Goal: Transaction & Acquisition: Purchase product/service

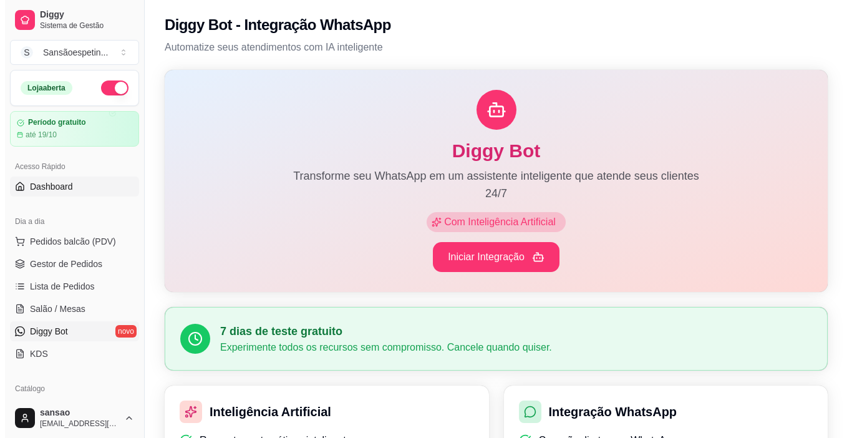
scroll to position [187, 0]
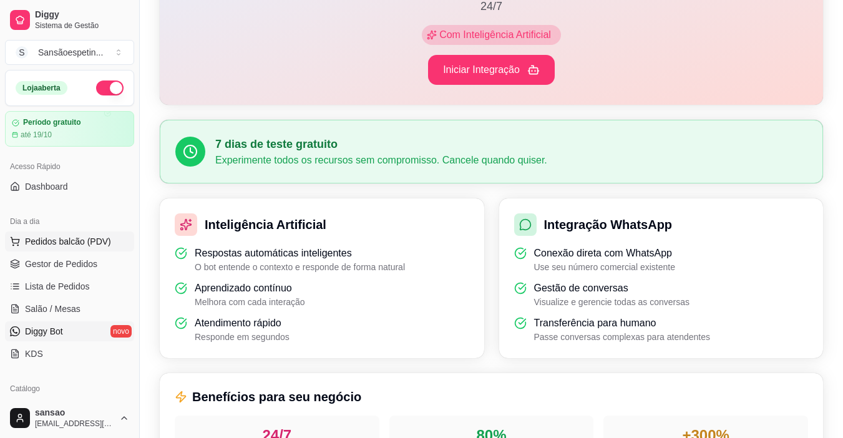
click at [63, 238] on span "Pedidos balcão (PDV)" at bounding box center [68, 241] width 86 height 12
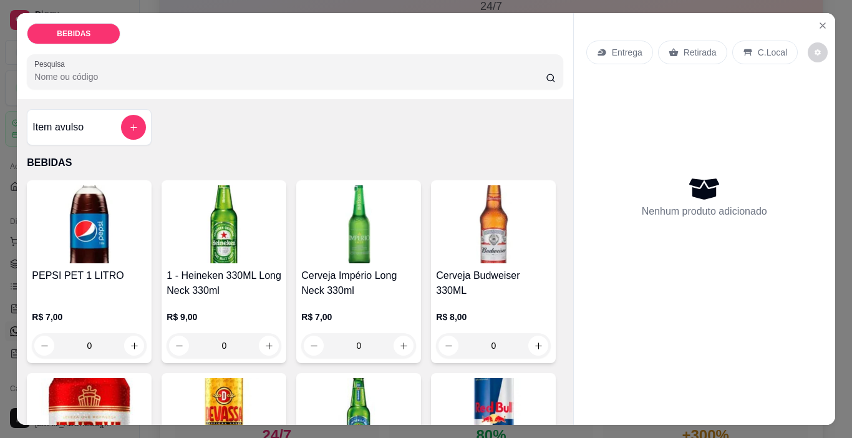
click at [226, 244] on img at bounding box center [224, 224] width 115 height 78
click at [268, 341] on icon "increase-product-quantity" at bounding box center [268, 345] width 9 height 9
type input "1"
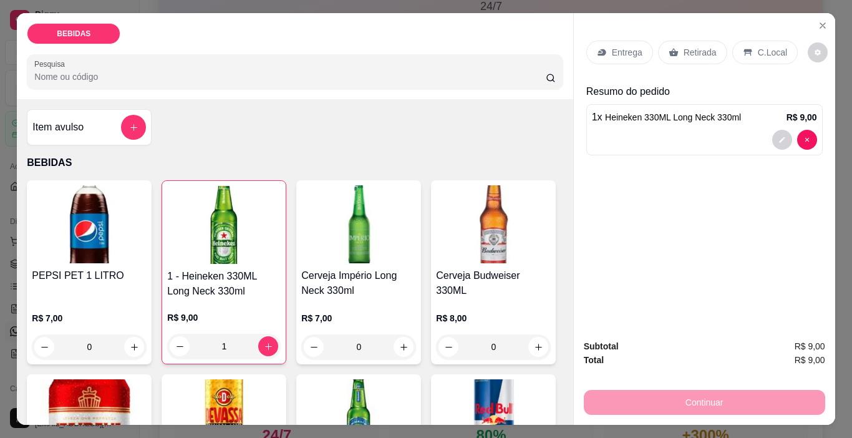
click at [589, 391] on div "Continuar" at bounding box center [704, 401] width 241 height 28
click at [684, 51] on p "Retirada" at bounding box center [700, 52] width 33 height 12
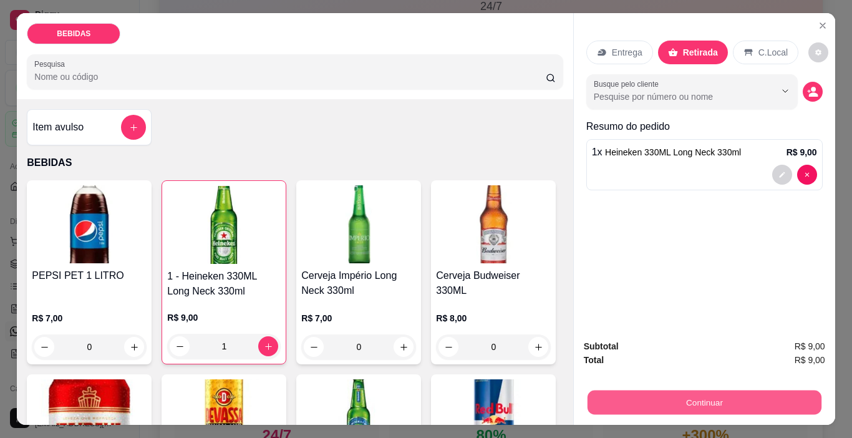
click at [761, 390] on button "Continuar" at bounding box center [704, 402] width 234 height 24
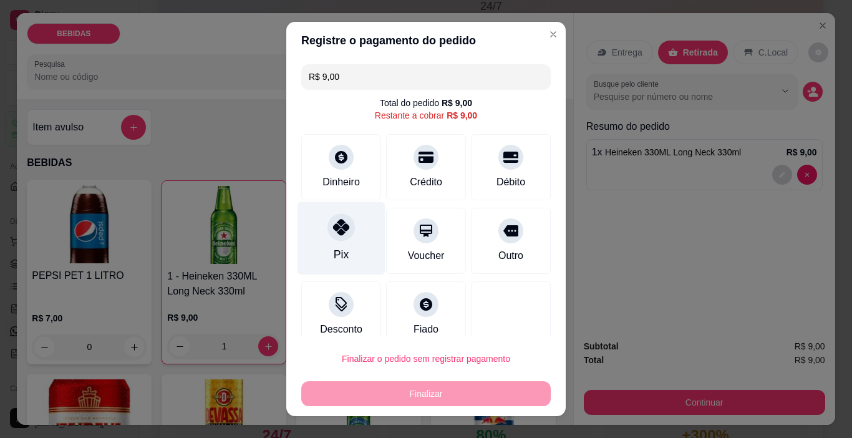
click at [333, 231] on icon at bounding box center [341, 227] width 16 height 16
type input "R$ 0,00"
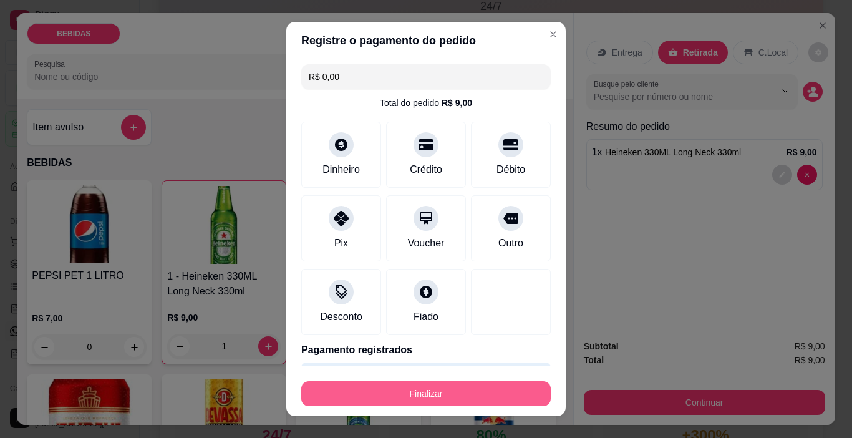
click at [418, 399] on button "Finalizar" at bounding box center [425, 393] width 249 height 25
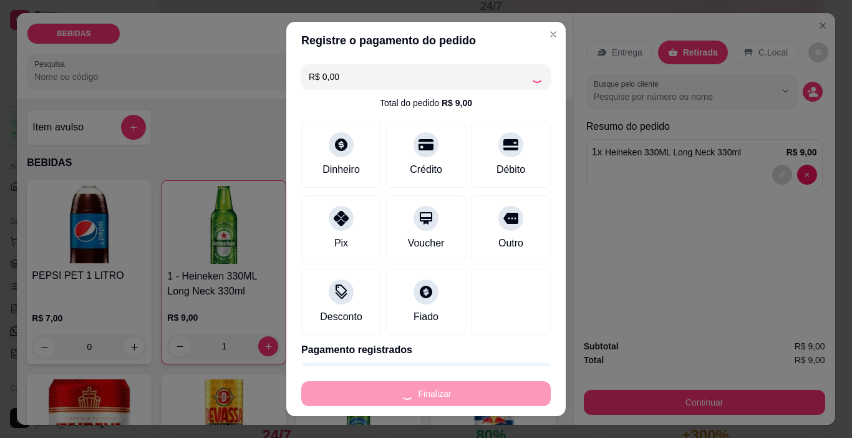
type input "0"
type input "-R$ 9,00"
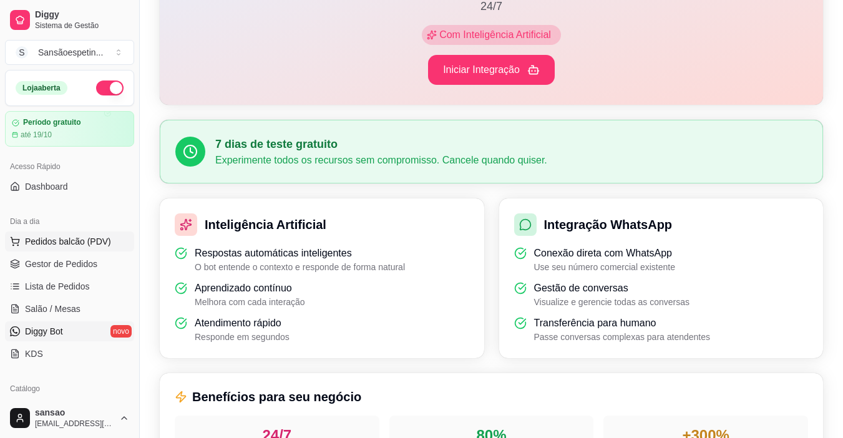
click at [75, 244] on span "Pedidos balcão (PDV)" at bounding box center [68, 241] width 86 height 12
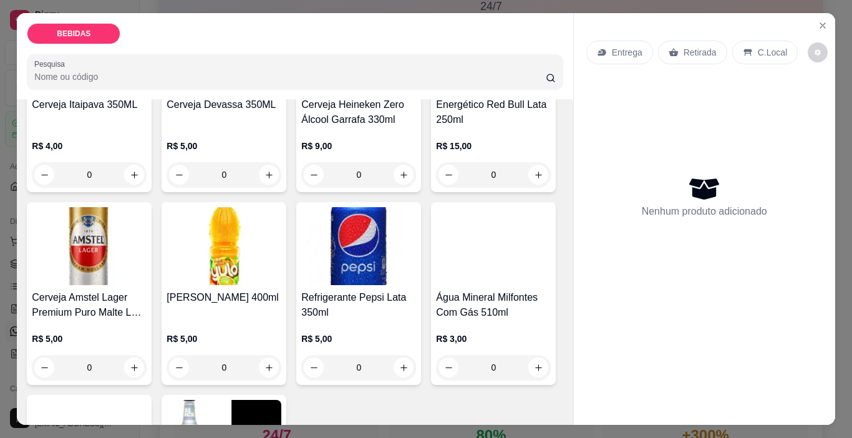
scroll to position [374, 0]
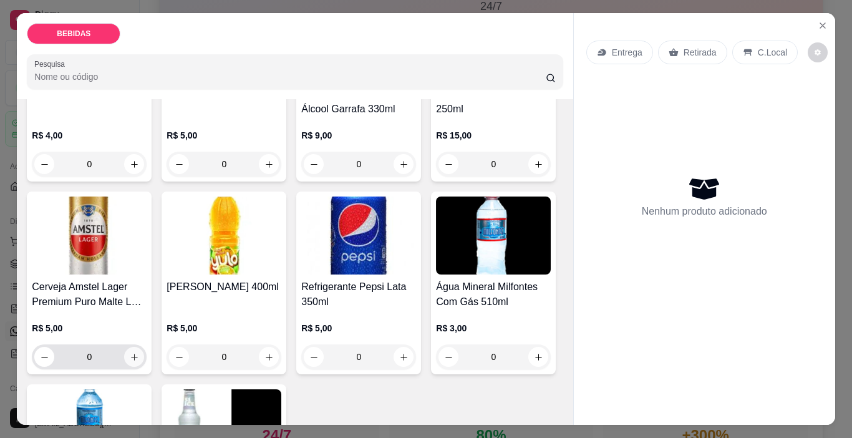
click at [139, 352] on icon "increase-product-quantity" at bounding box center [134, 356] width 9 height 9
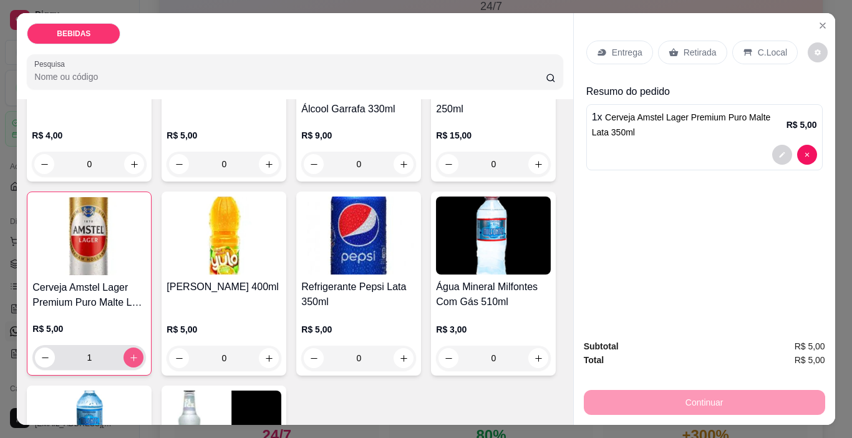
click at [138, 353] on icon "increase-product-quantity" at bounding box center [133, 357] width 9 height 9
type input "3"
click at [688, 41] on div "Retirada" at bounding box center [692, 53] width 69 height 24
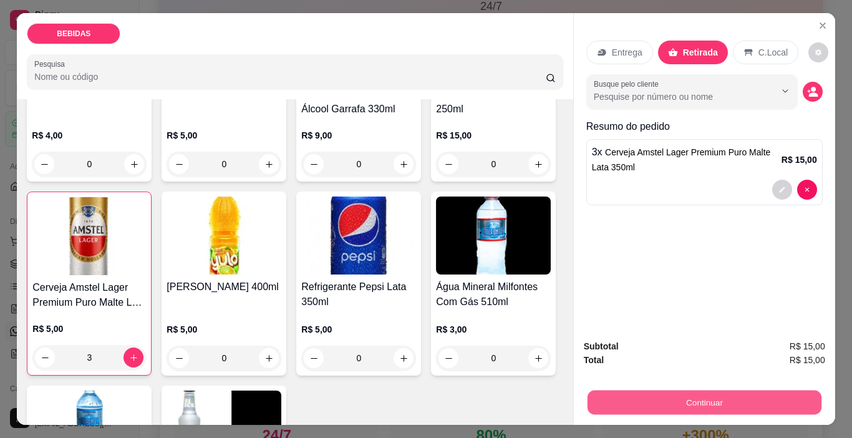
click at [701, 397] on button "Continuar" at bounding box center [704, 402] width 234 height 24
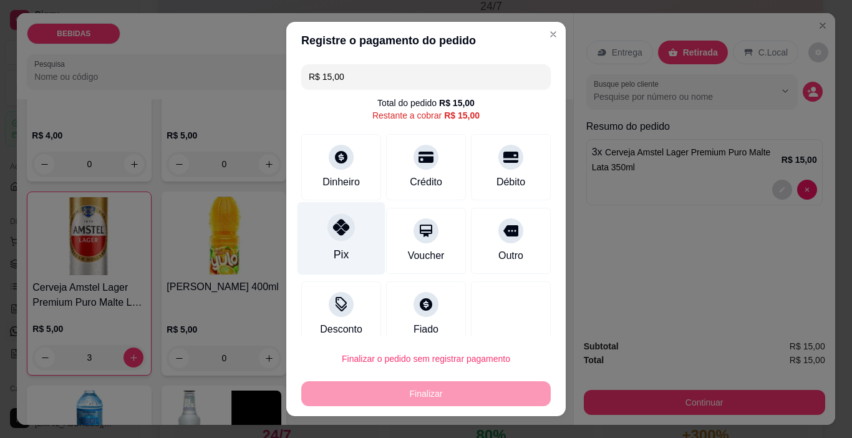
click at [333, 234] on icon at bounding box center [341, 227] width 16 height 16
type input "R$ 0,00"
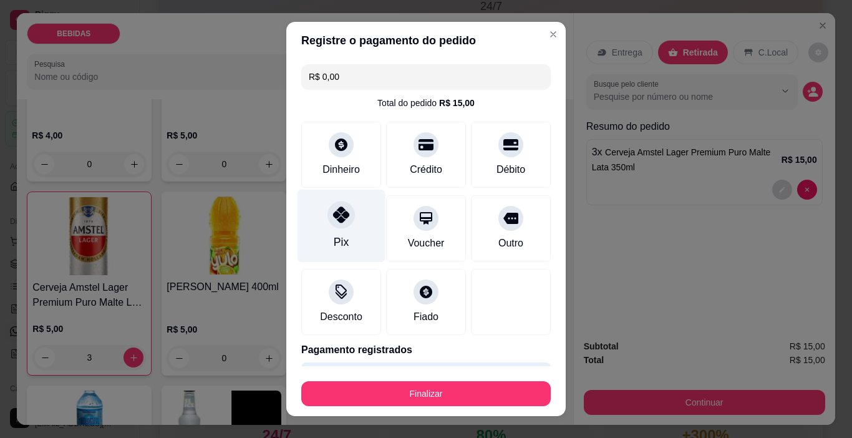
click at [334, 234] on div "Pix" at bounding box center [341, 242] width 15 height 16
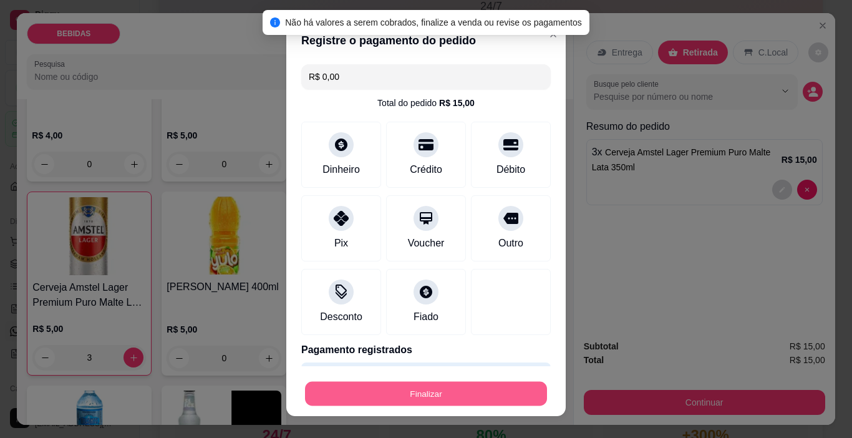
click at [481, 389] on button "Finalizar" at bounding box center [426, 394] width 242 height 24
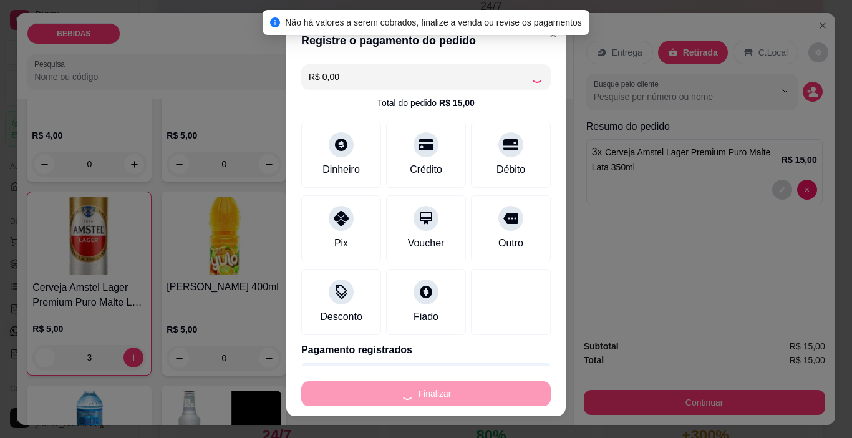
type input "0"
type input "-R$ 15,00"
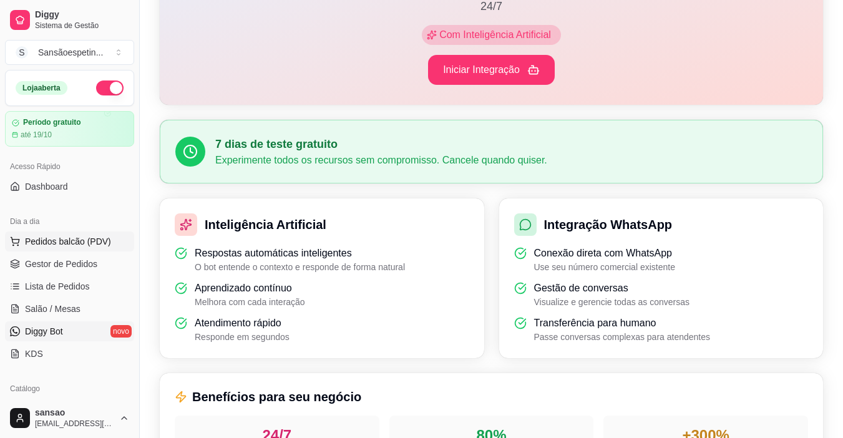
click at [80, 240] on span "Pedidos balcão (PDV)" at bounding box center [68, 241] width 86 height 12
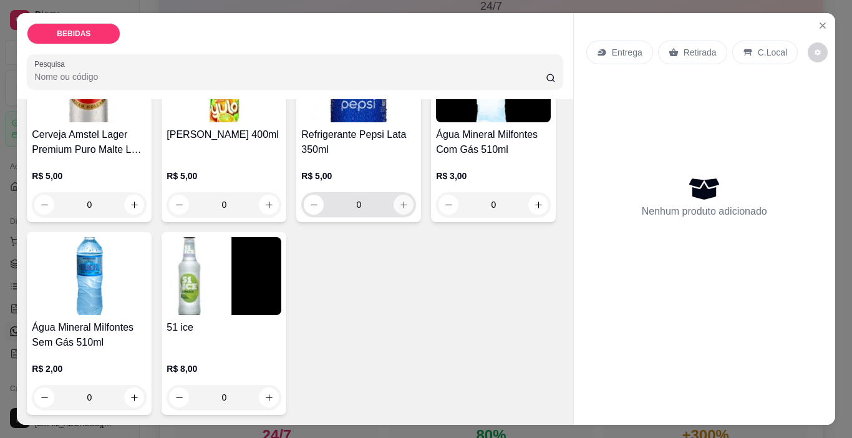
scroll to position [704, 0]
click at [205, 278] on img at bounding box center [224, 276] width 115 height 78
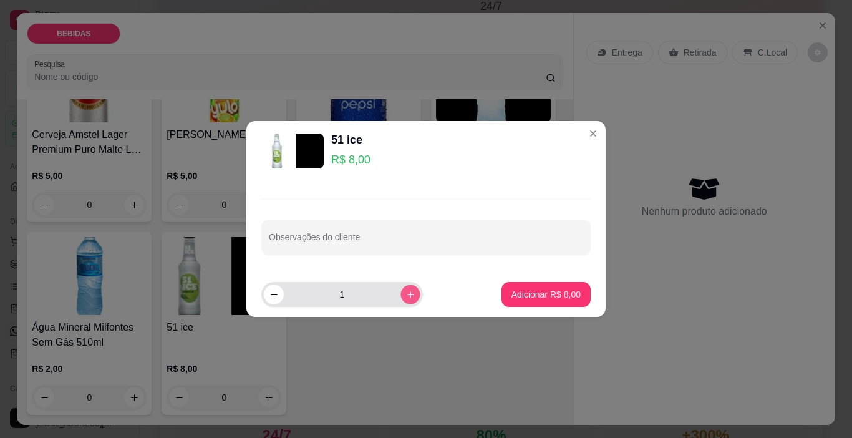
click at [406, 294] on icon "increase-product-quantity" at bounding box center [410, 294] width 9 height 9
click at [269, 291] on icon "decrease-product-quantity" at bounding box center [273, 294] width 9 height 9
type input "1"
click at [523, 297] on p "Adicionar R$ 8,00" at bounding box center [545, 294] width 69 height 12
type input "1"
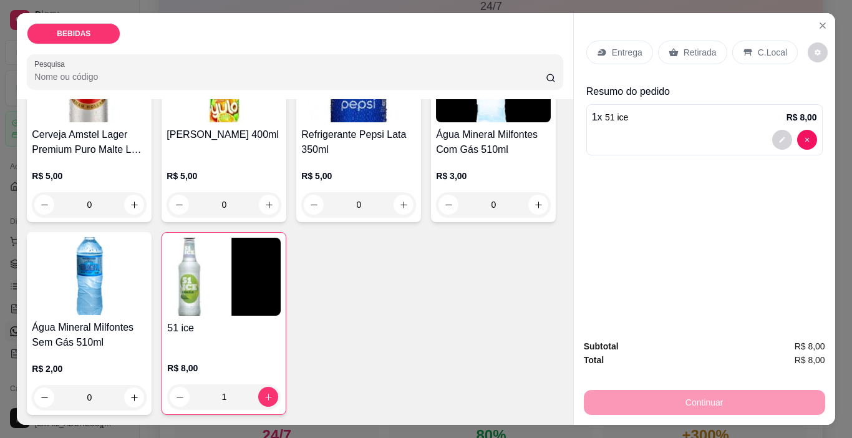
click at [675, 49] on div "Retirada" at bounding box center [692, 53] width 69 height 24
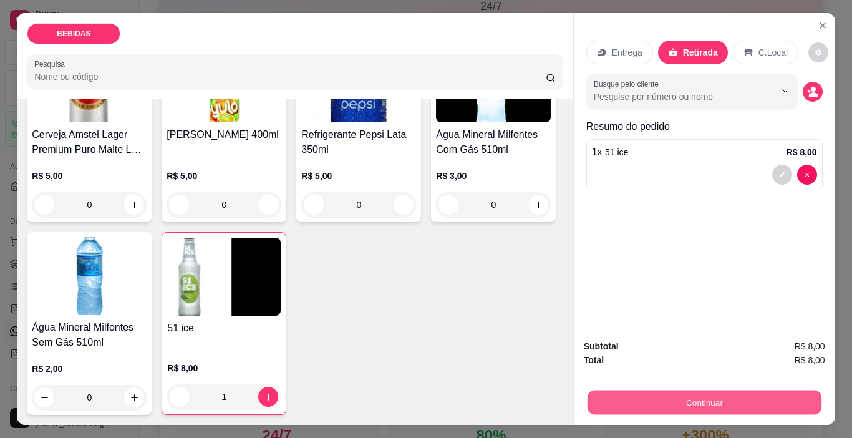
click at [687, 405] on button "Continuar" at bounding box center [704, 402] width 234 height 24
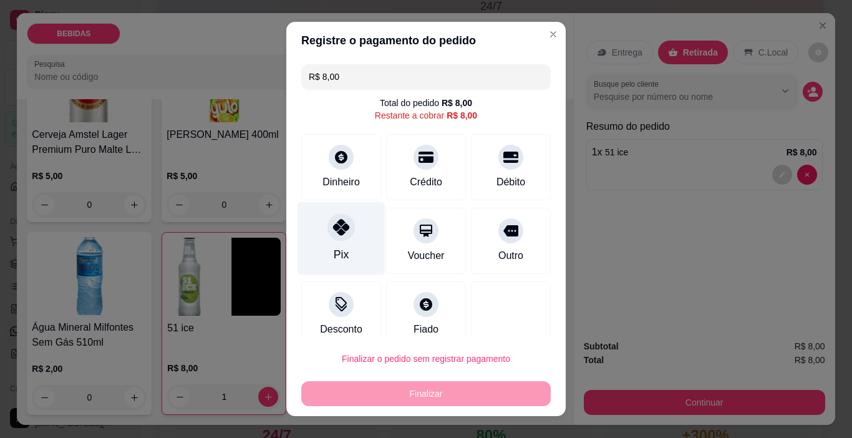
click at [337, 240] on div "Pix" at bounding box center [342, 238] width 88 height 73
type input "R$ 0,00"
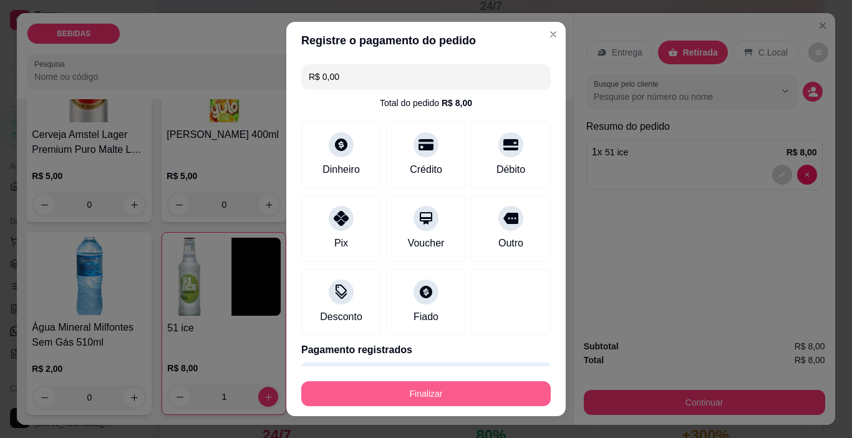
click at [500, 389] on button "Finalizar" at bounding box center [425, 393] width 249 height 25
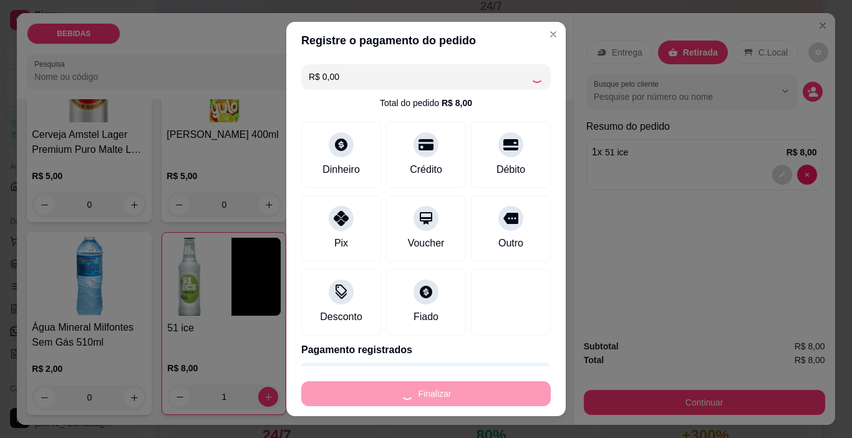
type input "0"
type input "-R$ 8,00"
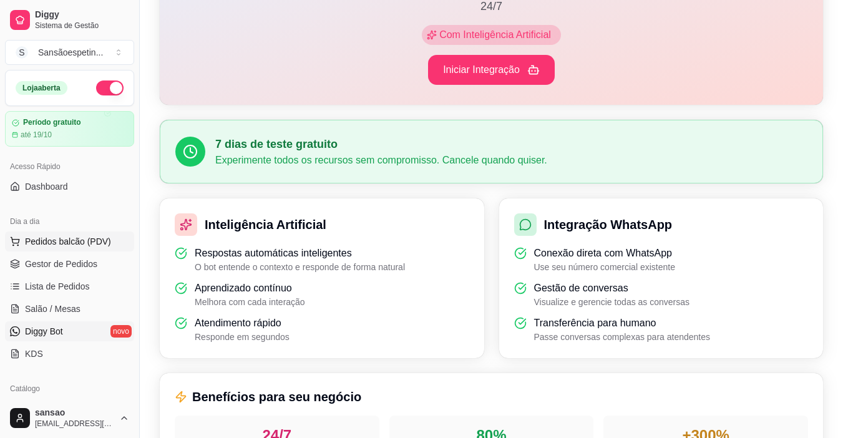
click at [65, 236] on span "Pedidos balcão (PDV)" at bounding box center [68, 241] width 86 height 12
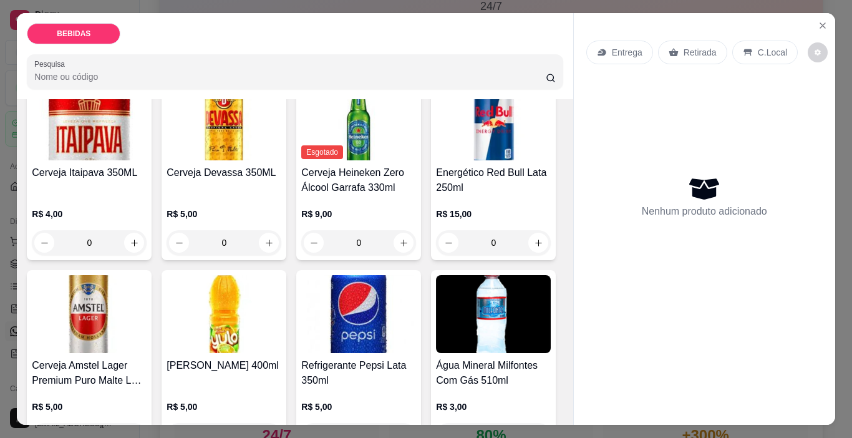
scroll to position [374, 0]
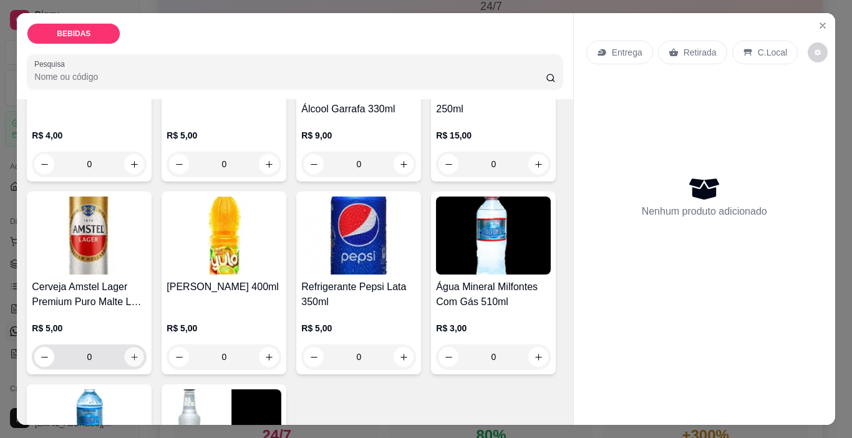
click at [144, 347] on button "increase-product-quantity" at bounding box center [134, 356] width 19 height 19
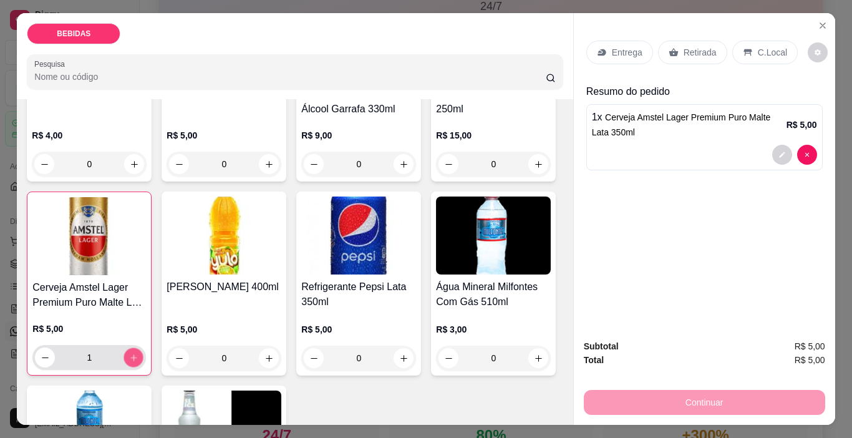
click at [143, 348] on button "increase-product-quantity" at bounding box center [133, 357] width 19 height 19
click at [138, 353] on icon "increase-product-quantity" at bounding box center [133, 357] width 9 height 9
type input "4"
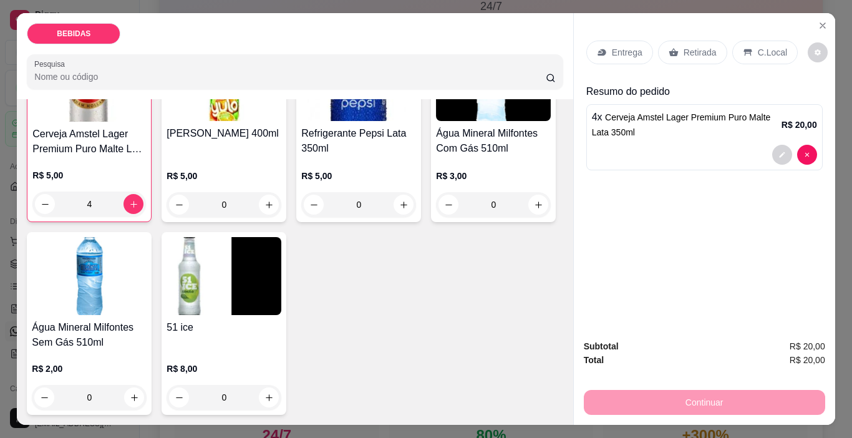
scroll to position [686, 0]
click at [123, 403] on div "0" at bounding box center [89, 397] width 110 height 25
click at [125, 402] on button "increase-product-quantity" at bounding box center [134, 397] width 19 height 19
type input "1"
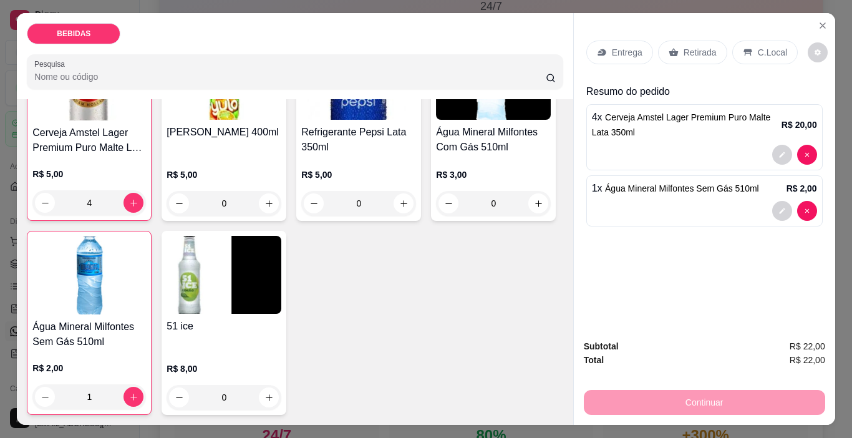
click at [601, 389] on div "Continuar" at bounding box center [704, 401] width 241 height 28
click at [685, 46] on p "Retirada" at bounding box center [700, 52] width 33 height 12
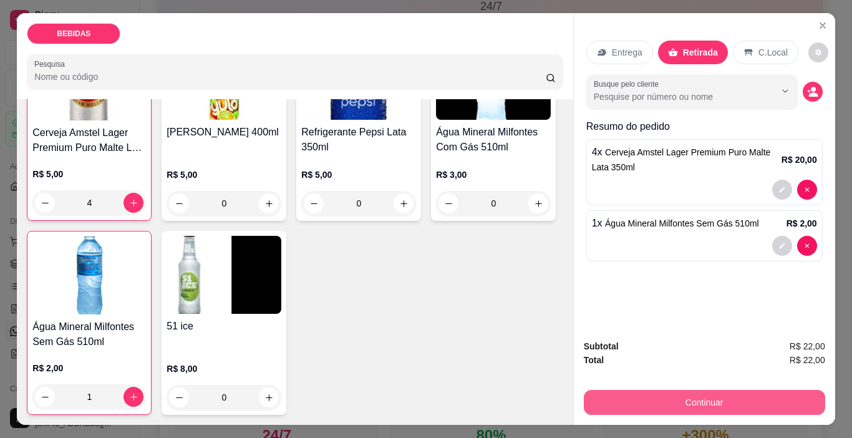
click at [676, 403] on button "Continuar" at bounding box center [704, 402] width 241 height 25
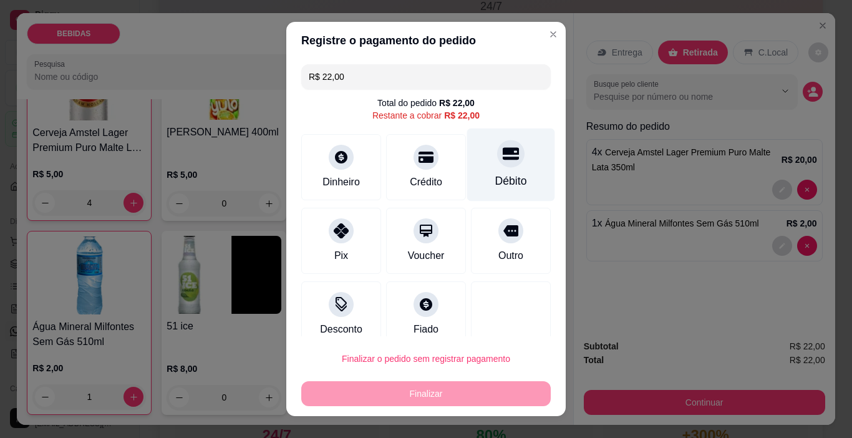
click at [498, 165] on div "Débito" at bounding box center [511, 164] width 88 height 73
type input "R$ 0,00"
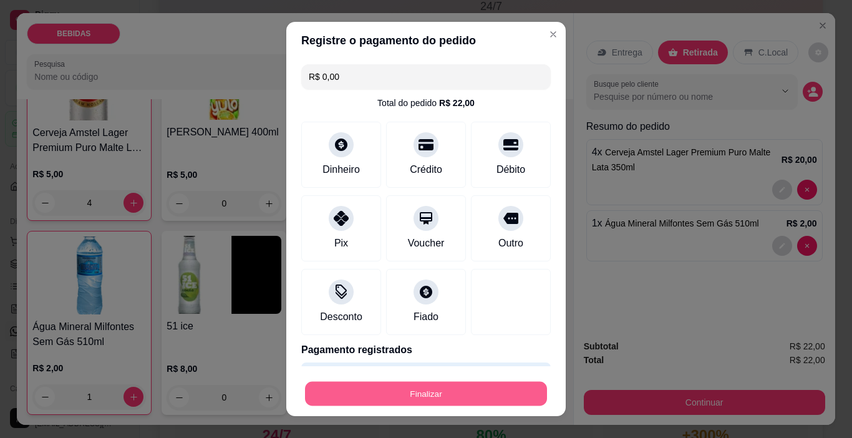
click at [515, 392] on button "Finalizar" at bounding box center [426, 394] width 242 height 24
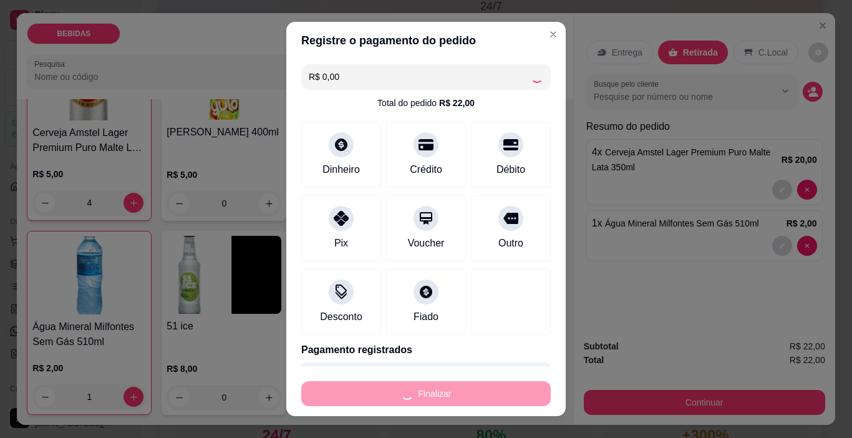
type input "0"
type input "-R$ 22,00"
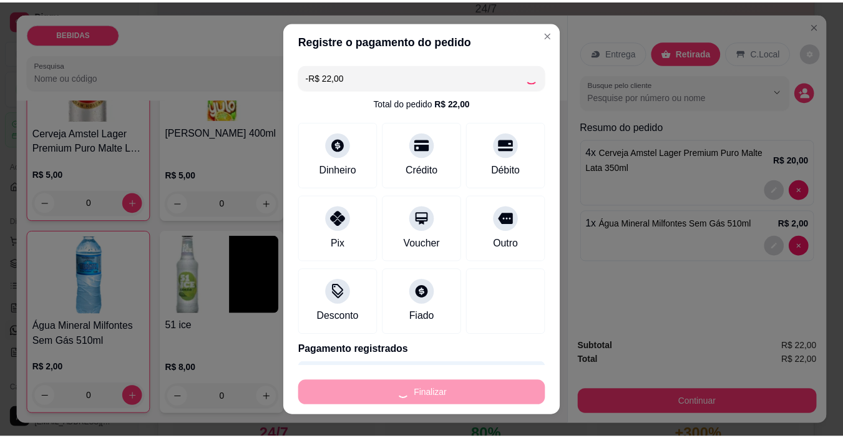
scroll to position [689, 0]
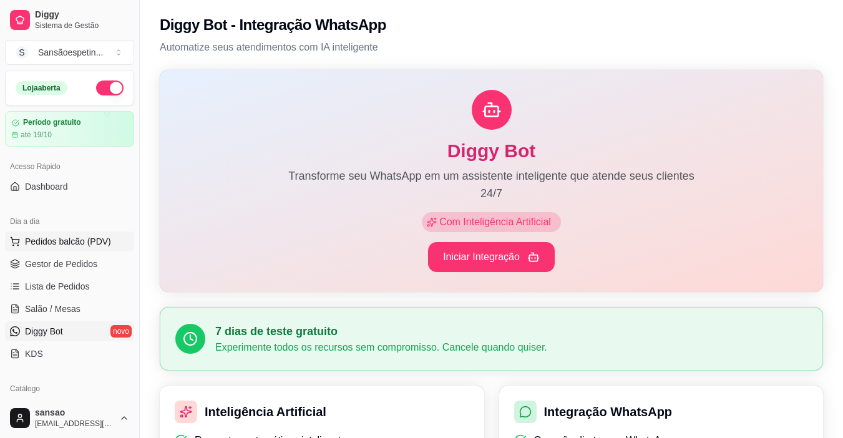
click at [54, 244] on span "Pedidos balcão (PDV)" at bounding box center [68, 241] width 86 height 12
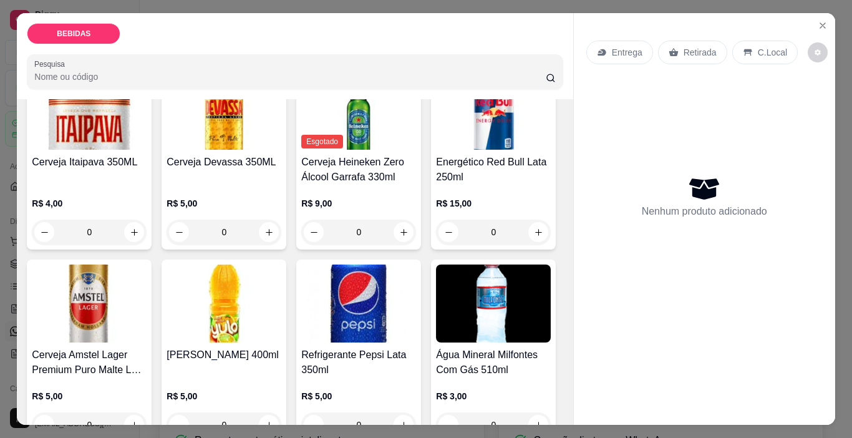
scroll to position [312, 0]
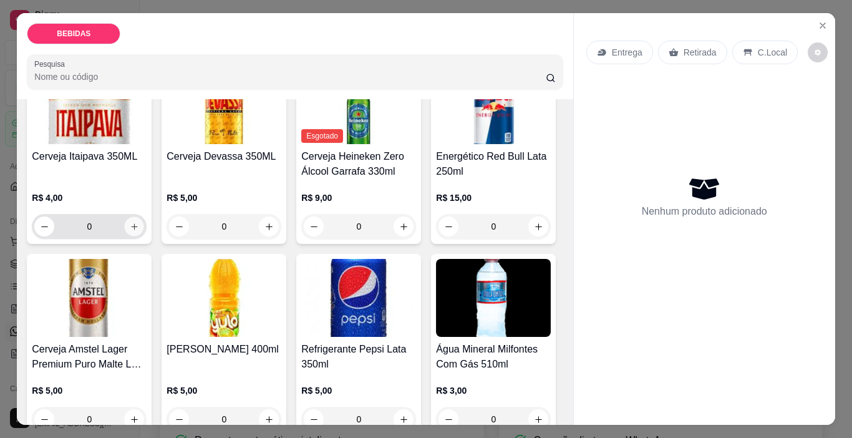
click at [139, 222] on icon "increase-product-quantity" at bounding box center [134, 226] width 9 height 9
click at [137, 223] on icon "increase-product-quantity" at bounding box center [134, 226] width 6 height 6
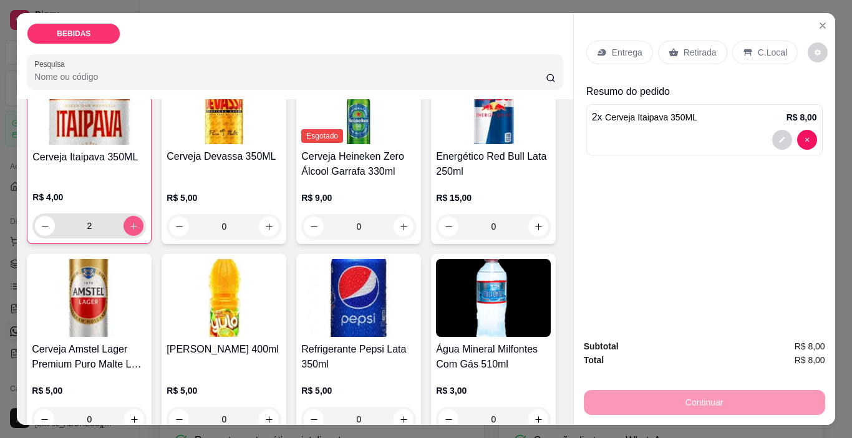
click at [137, 223] on icon "increase-product-quantity" at bounding box center [133, 226] width 7 height 7
click at [137, 223] on icon "increase-product-quantity" at bounding box center [133, 226] width 6 height 6
click at [137, 223] on icon "increase-product-quantity" at bounding box center [133, 226] width 7 height 7
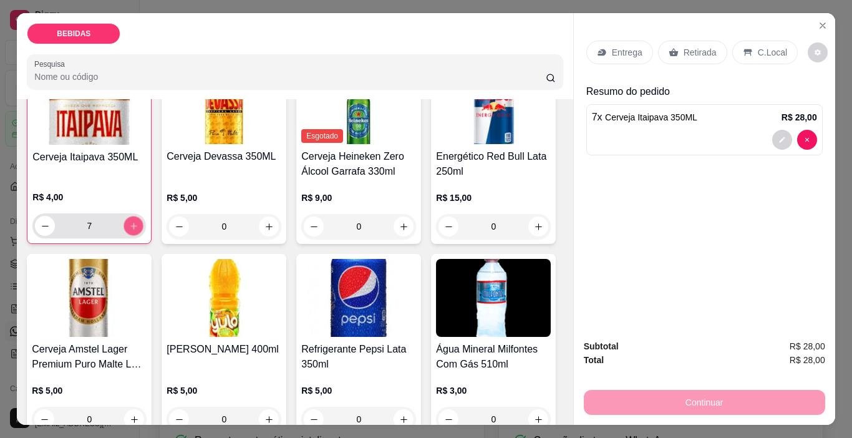
click at [137, 223] on icon "increase-product-quantity" at bounding box center [133, 226] width 6 height 6
click at [137, 223] on icon "increase-product-quantity" at bounding box center [133, 226] width 7 height 7
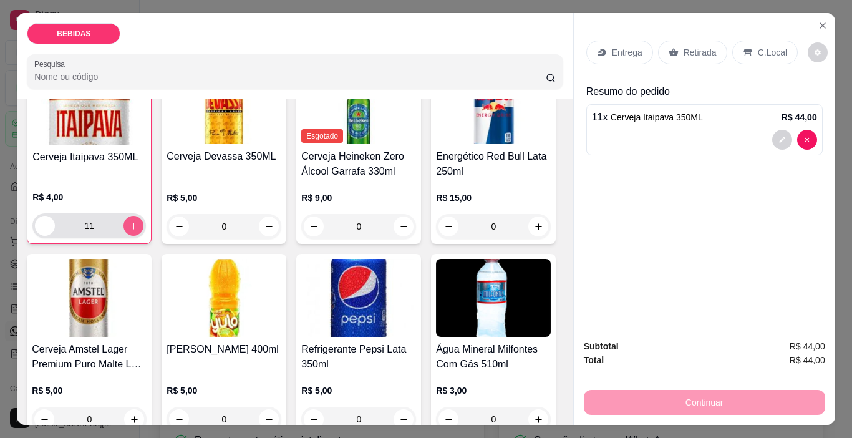
type input "12"
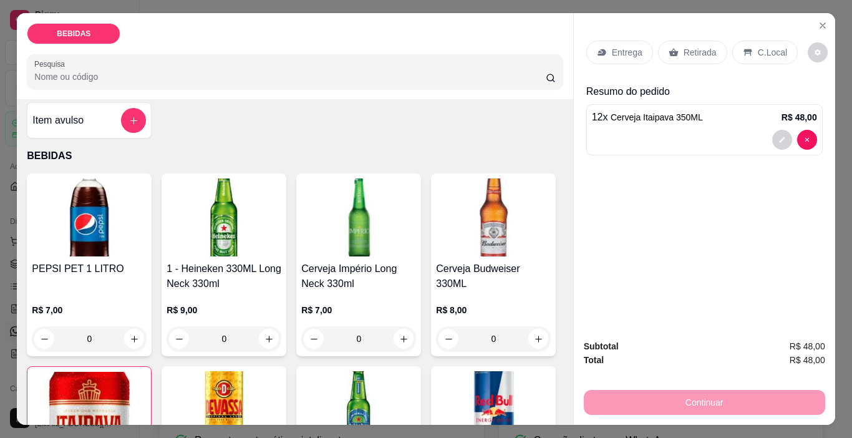
scroll to position [0, 0]
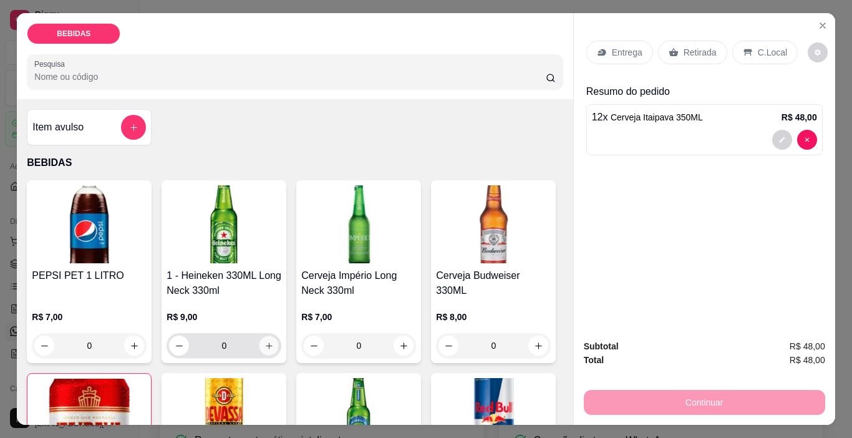
click at [264, 341] on icon "increase-product-quantity" at bounding box center [268, 345] width 9 height 9
type input "1"
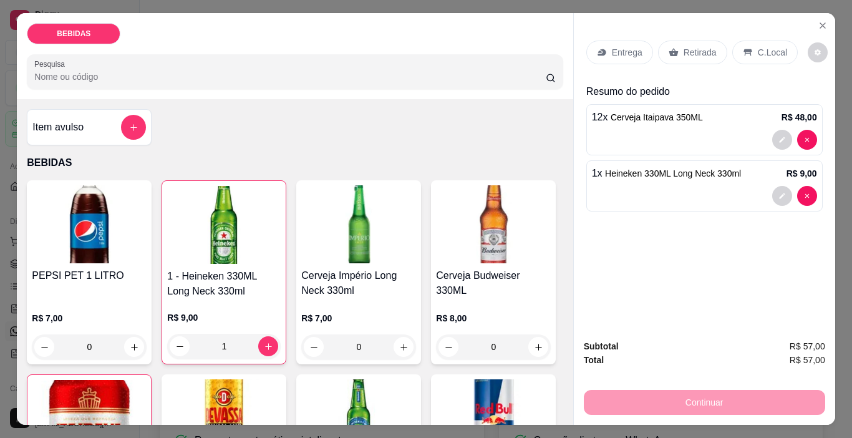
click at [705, 46] on p "Retirada" at bounding box center [700, 52] width 33 height 12
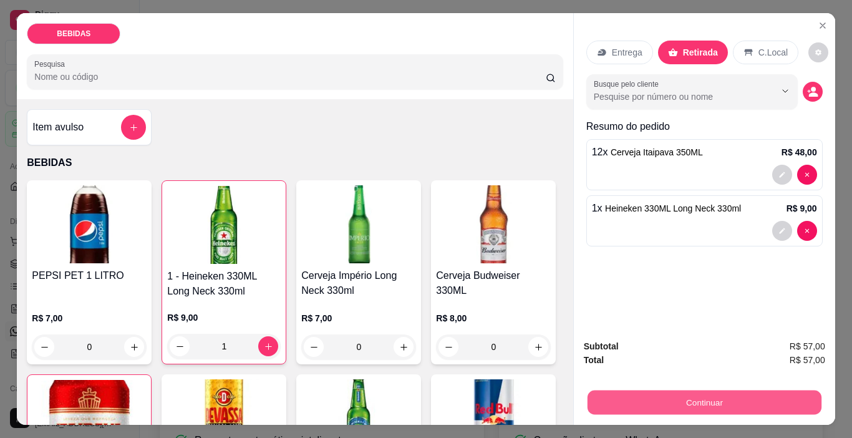
click at [720, 390] on button "Continuar" at bounding box center [704, 402] width 234 height 24
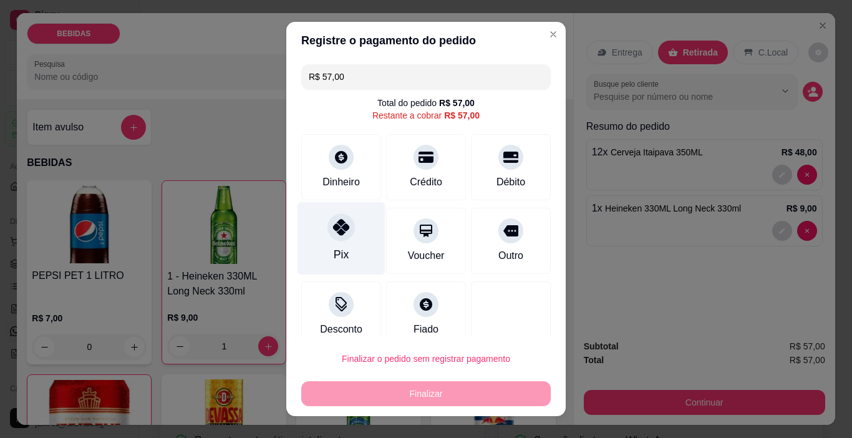
click at [332, 236] on div at bounding box center [340, 227] width 27 height 27
type input "R$ 0,00"
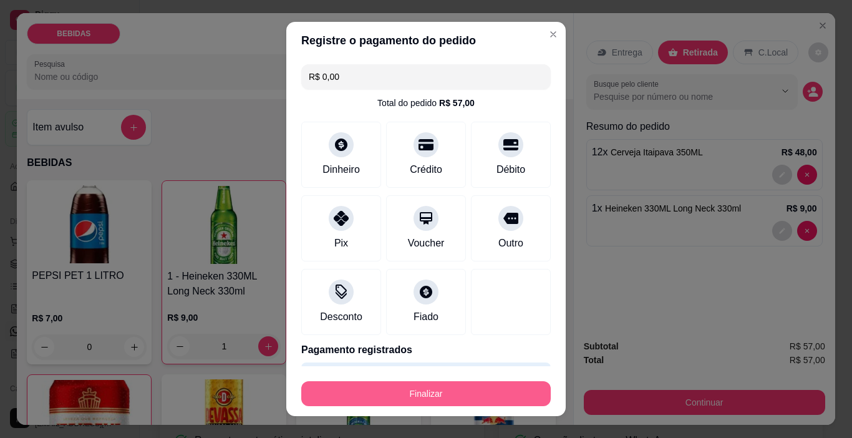
click at [485, 399] on button "Finalizar" at bounding box center [425, 393] width 249 height 25
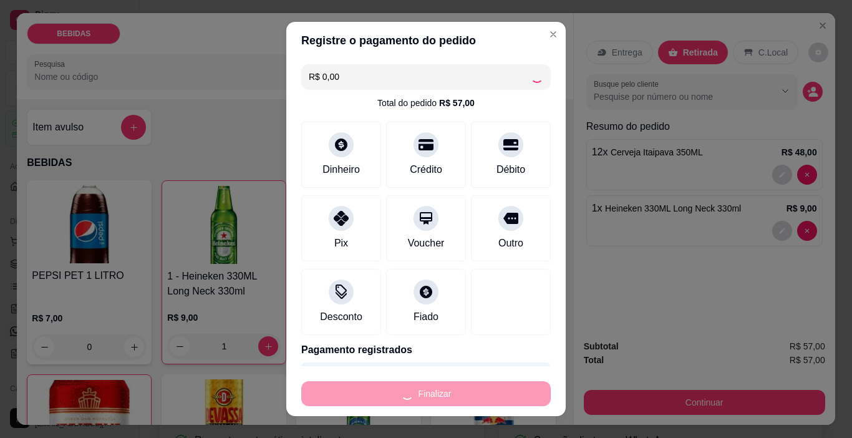
type input "0"
type input "-R$ 57,00"
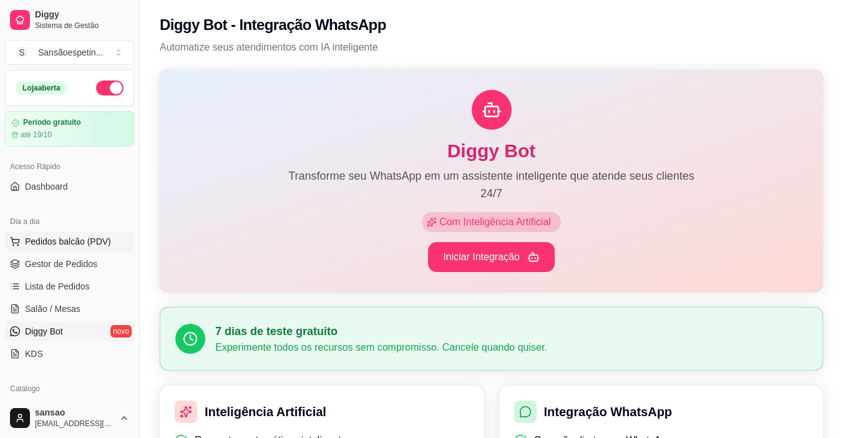
click at [57, 240] on span "Pedidos balcão (PDV)" at bounding box center [68, 241] width 86 height 12
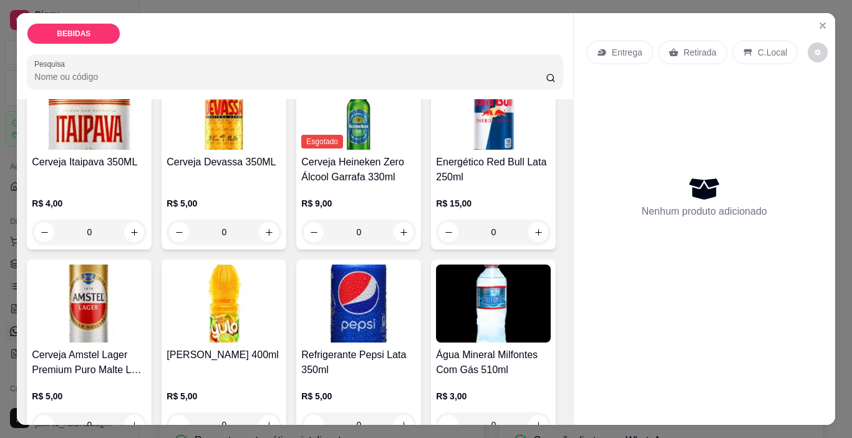
scroll to position [374, 0]
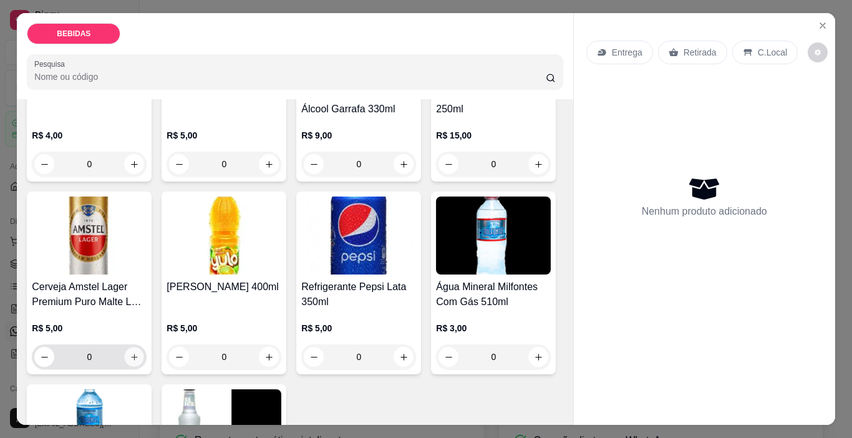
click at [139, 352] on icon "increase-product-quantity" at bounding box center [134, 356] width 9 height 9
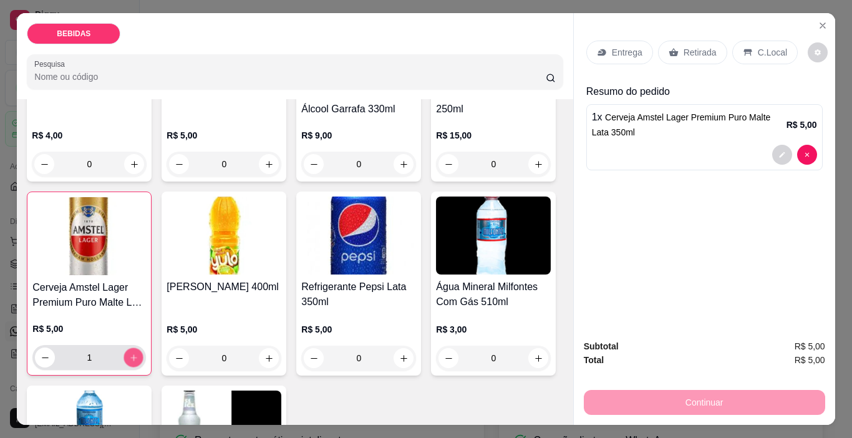
click at [138, 353] on icon "increase-product-quantity" at bounding box center [133, 357] width 9 height 9
type input "2"
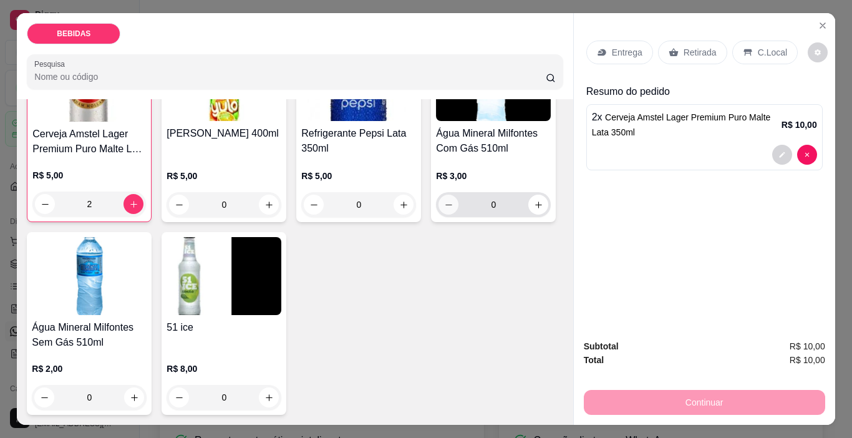
scroll to position [705, 0]
click at [267, 398] on button "increase-product-quantity" at bounding box center [269, 397] width 20 height 20
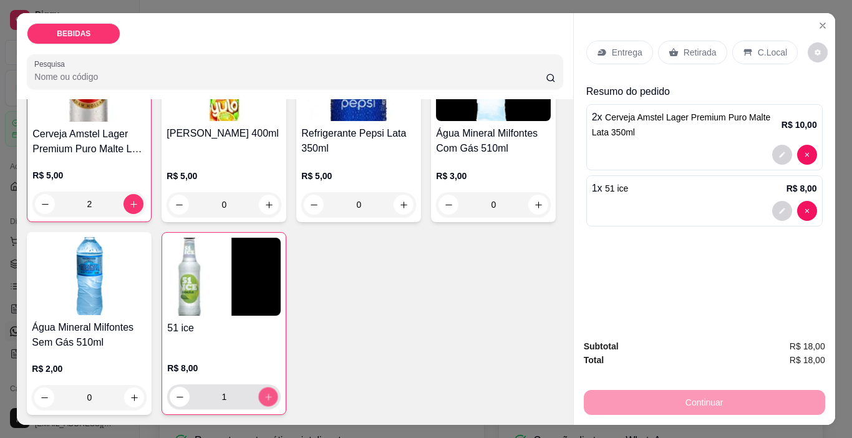
click at [267, 398] on button "increase-product-quantity" at bounding box center [268, 396] width 19 height 19
type input "2"
click at [685, 47] on p "Retirada" at bounding box center [700, 52] width 33 height 12
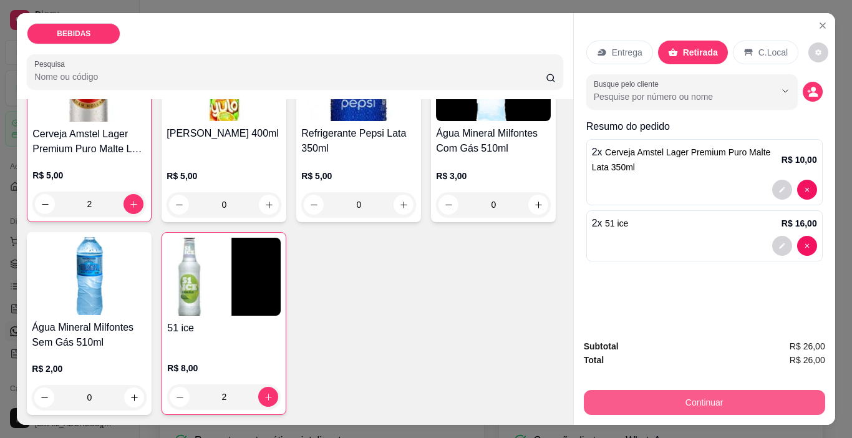
click at [750, 390] on button "Continuar" at bounding box center [704, 402] width 241 height 25
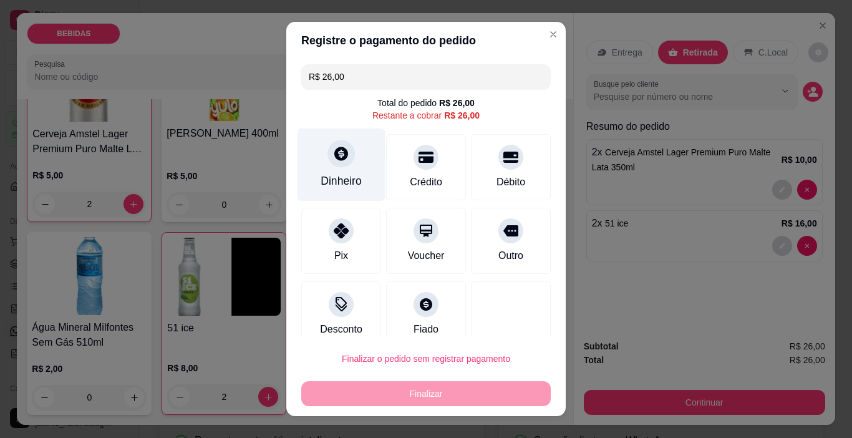
click at [326, 169] on div "Dinheiro" at bounding box center [342, 164] width 88 height 73
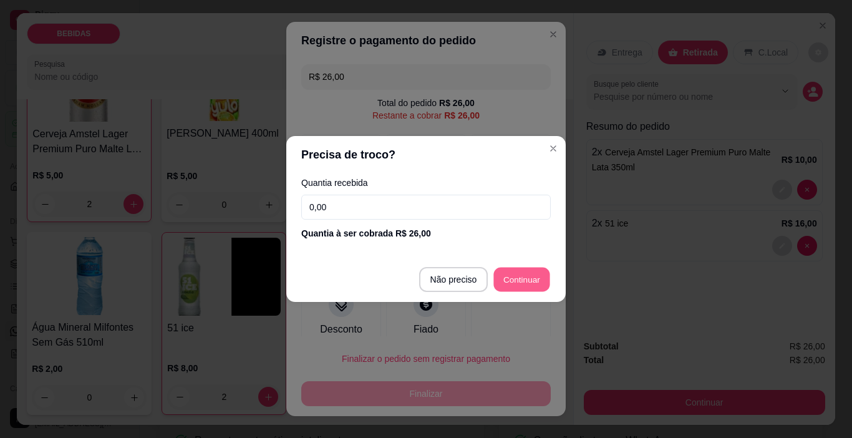
type input "R$ 0,00"
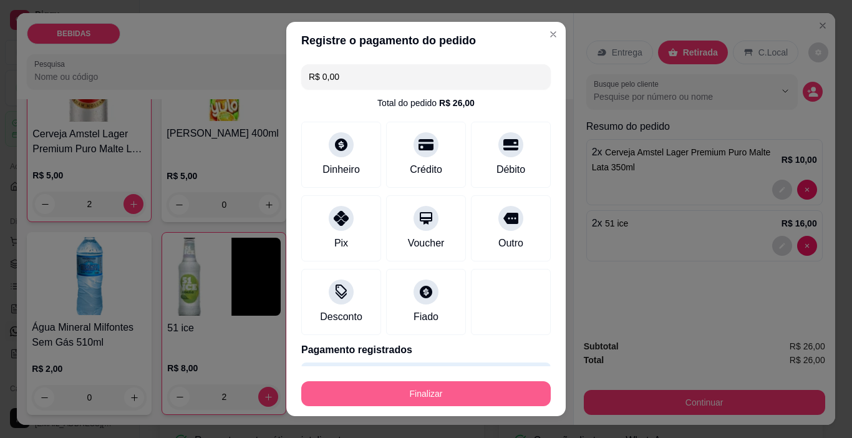
click at [483, 390] on button "Finalizar" at bounding box center [425, 393] width 249 height 25
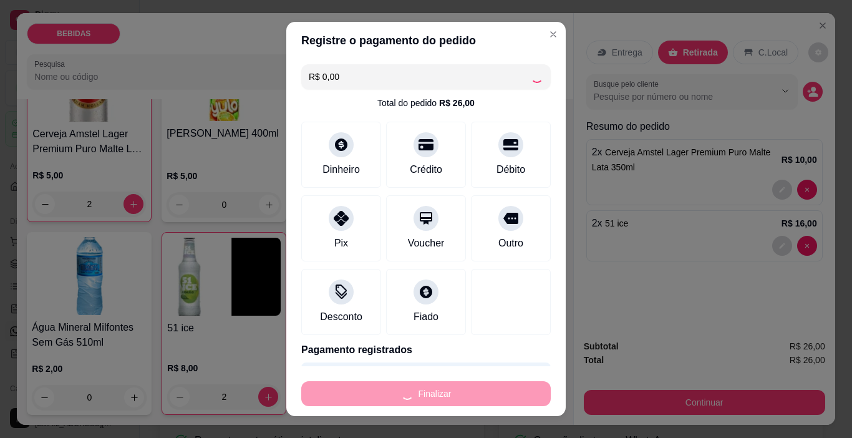
type input "0"
type input "-R$ 26,00"
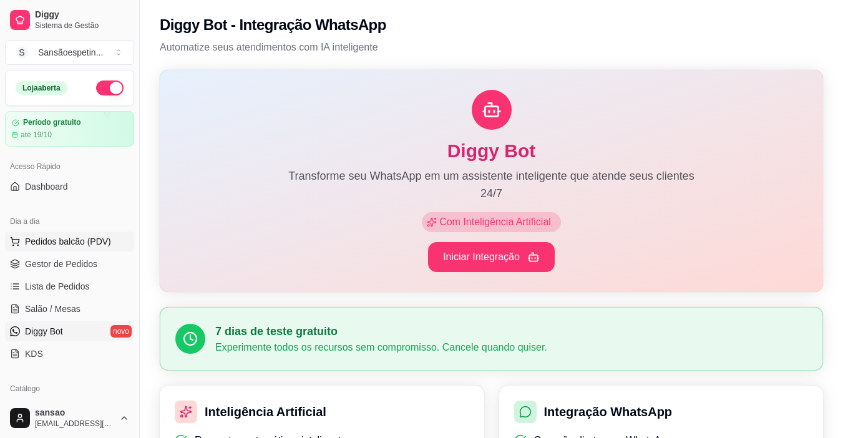
click at [74, 236] on span "Pedidos balcão (PDV)" at bounding box center [68, 241] width 86 height 12
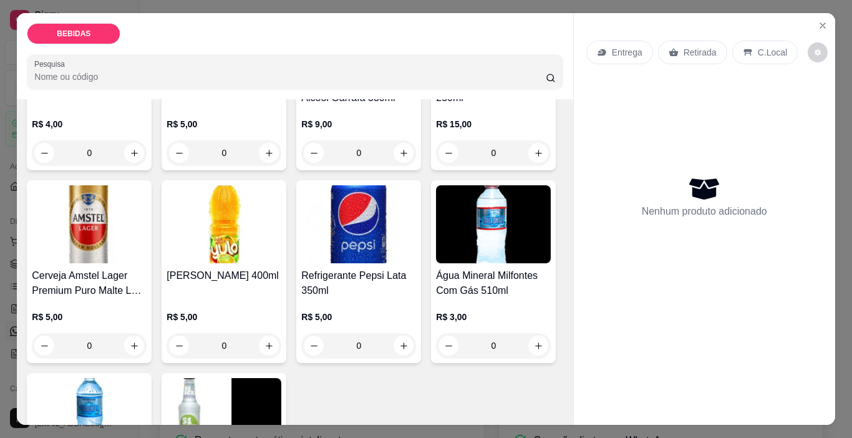
scroll to position [437, 0]
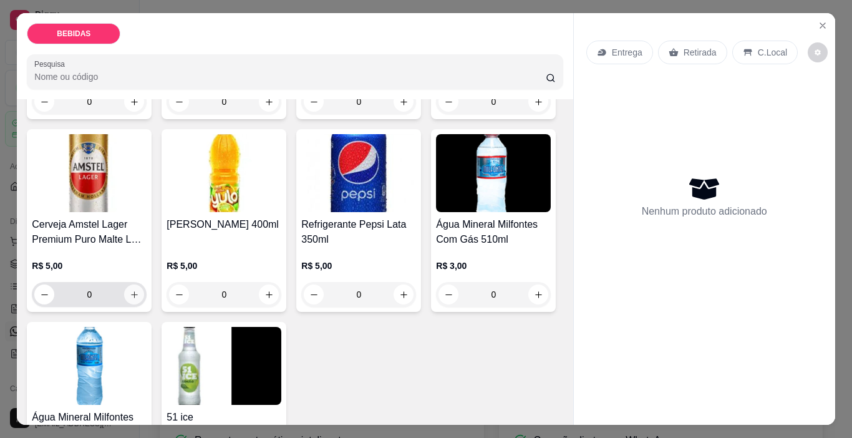
click at [138, 291] on icon "increase-product-quantity" at bounding box center [134, 294] width 7 height 7
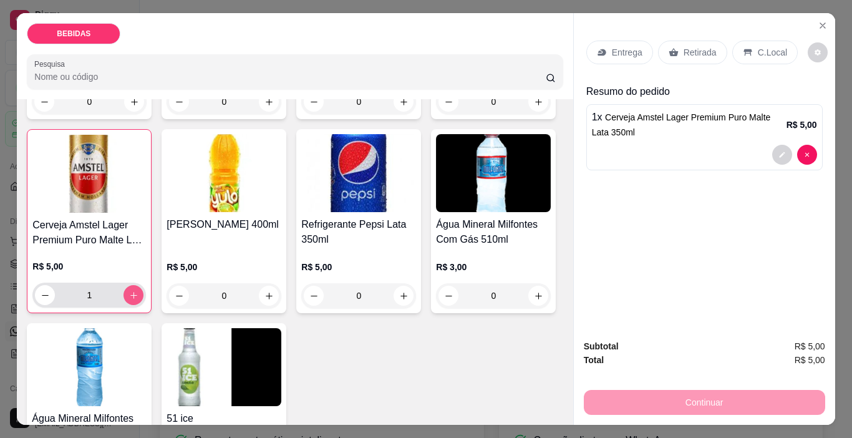
click at [138, 291] on icon "increase-product-quantity" at bounding box center [133, 295] width 9 height 9
type input "3"
click at [697, 51] on p "Retirada" at bounding box center [700, 52] width 33 height 12
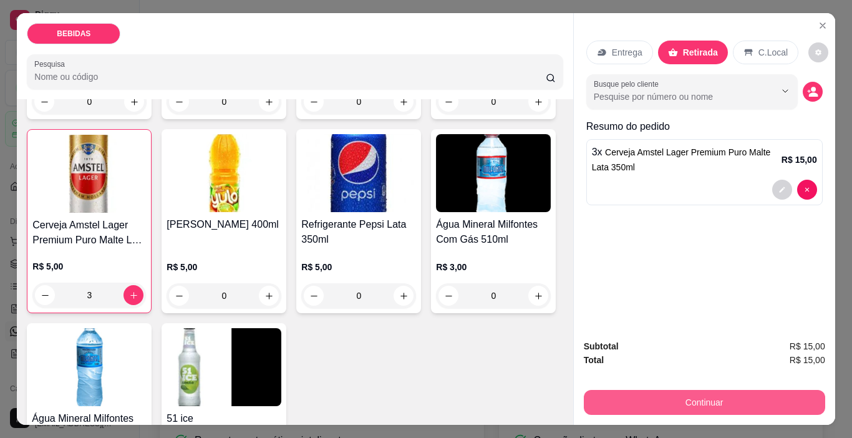
click at [774, 395] on button "Continuar" at bounding box center [704, 402] width 241 height 25
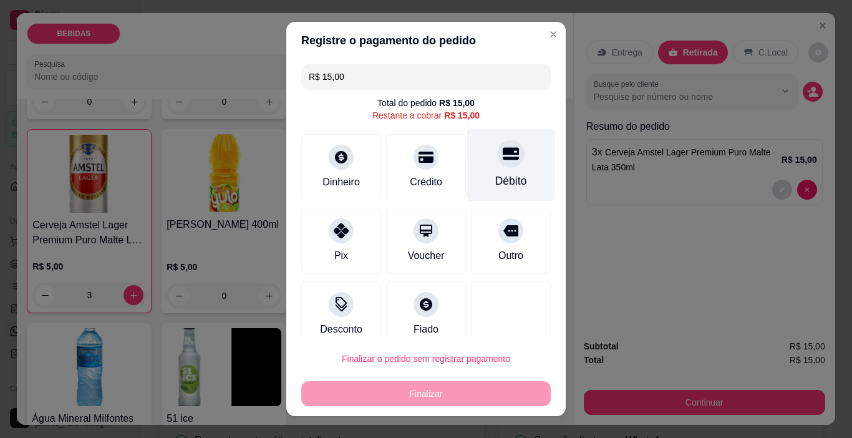
click at [498, 164] on div at bounding box center [510, 153] width 27 height 27
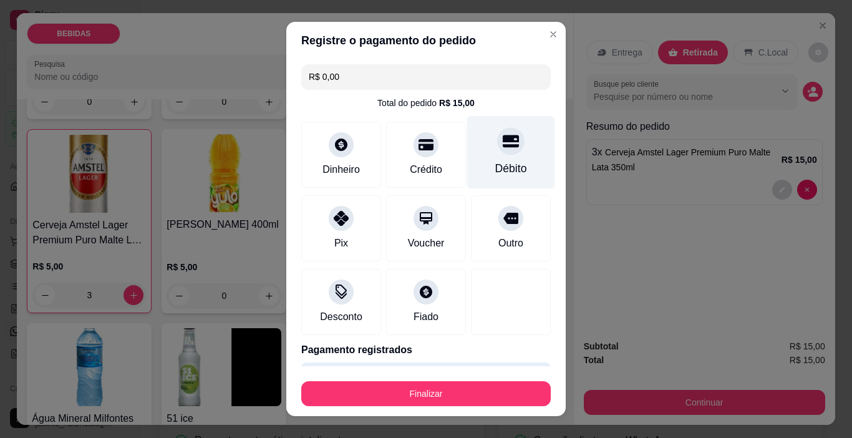
type input "R$ 0,00"
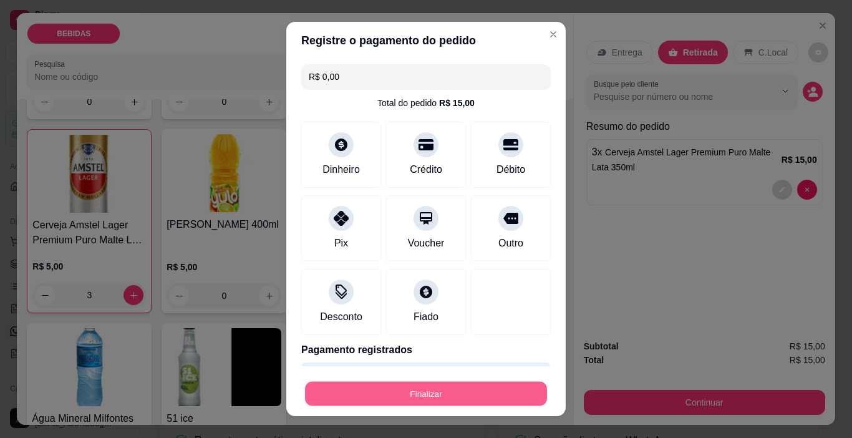
click at [487, 389] on button "Finalizar" at bounding box center [426, 394] width 242 height 24
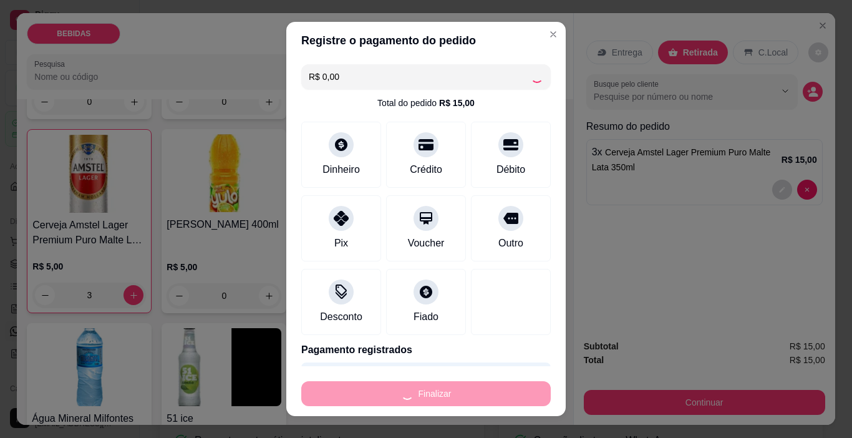
type input "0"
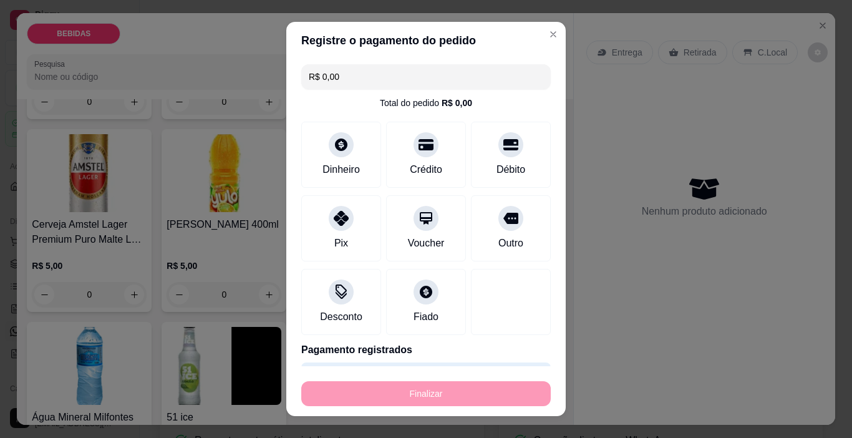
type input "-R$ 15,00"
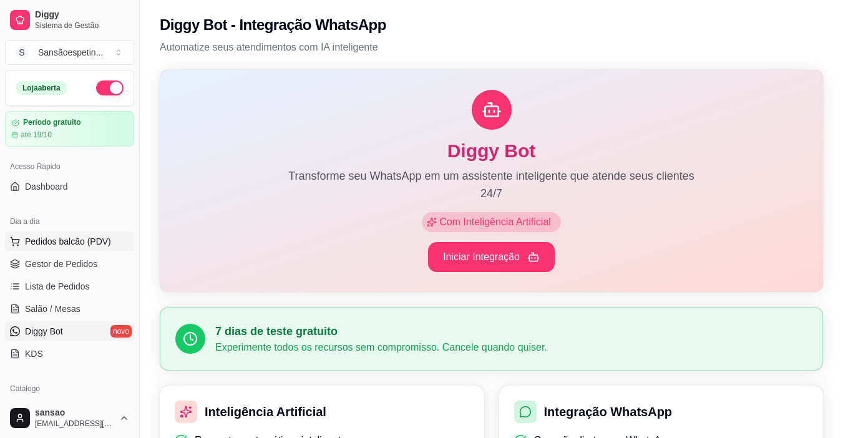
click at [73, 241] on span "Pedidos balcão (PDV)" at bounding box center [68, 241] width 86 height 12
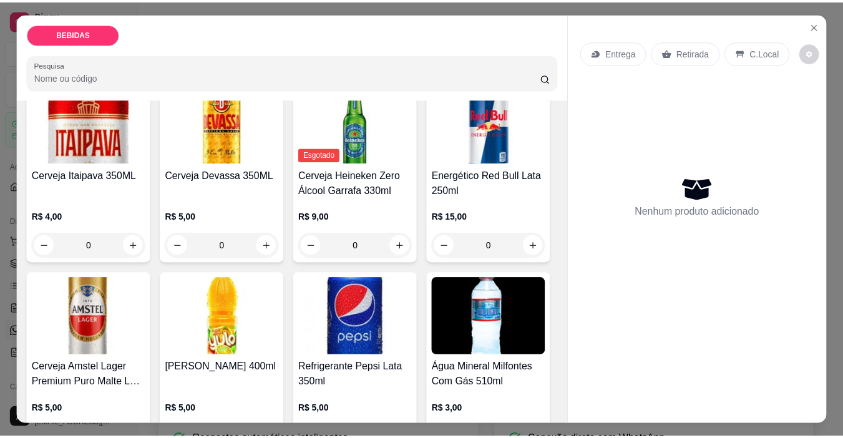
scroll to position [312, 0]
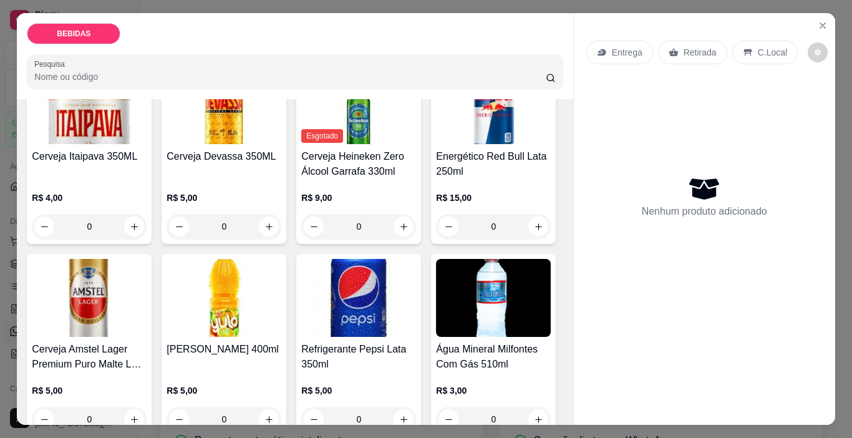
click at [147, 288] on img at bounding box center [89, 298] width 115 height 78
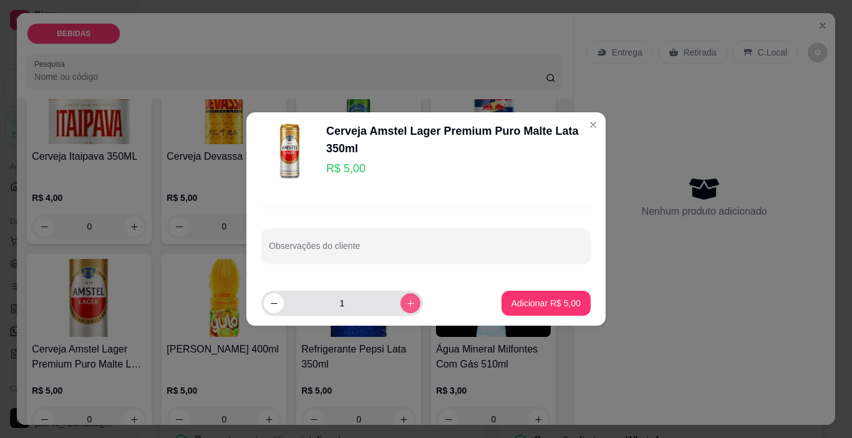
click at [402, 298] on button "increase-product-quantity" at bounding box center [410, 303] width 20 height 20
click at [403, 298] on button "increase-product-quantity" at bounding box center [409, 303] width 19 height 19
type input "3"
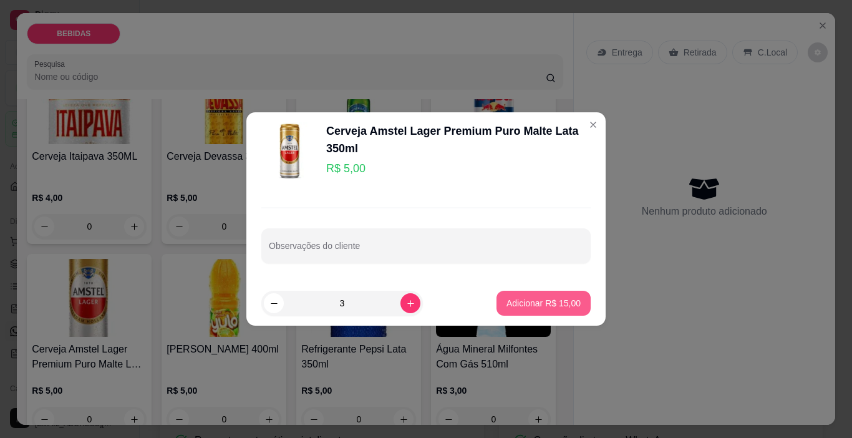
click at [508, 299] on p "Adicionar R$ 15,00" at bounding box center [543, 303] width 74 height 12
type input "3"
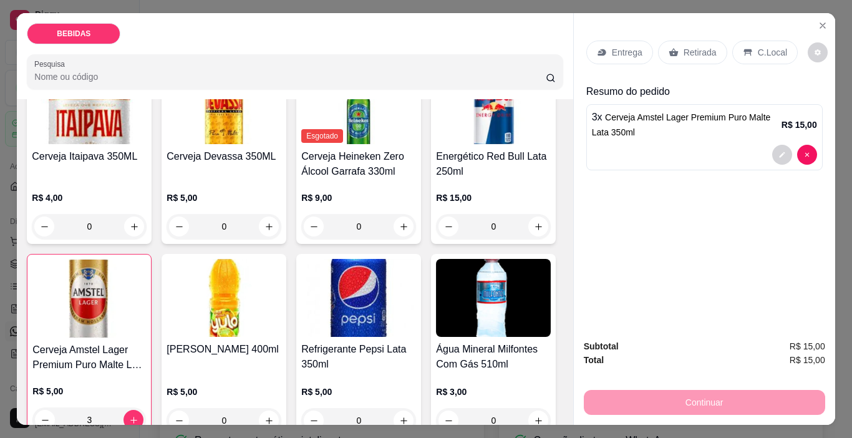
click at [677, 48] on div "Retirada" at bounding box center [692, 53] width 69 height 24
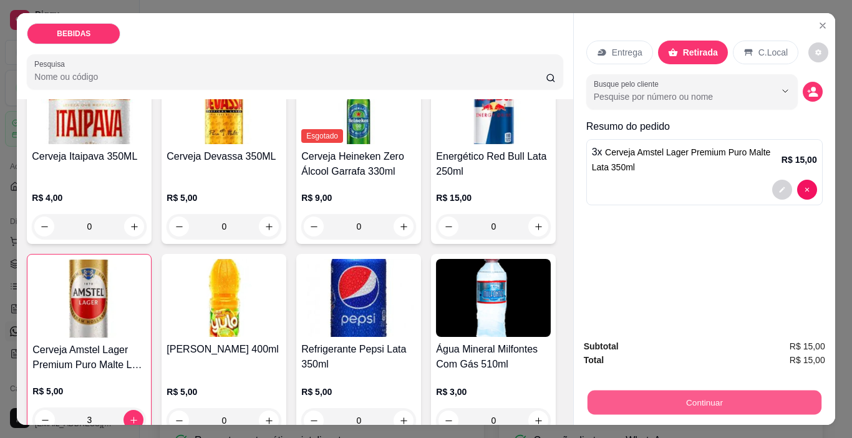
click at [708, 395] on button "Continuar" at bounding box center [704, 402] width 234 height 24
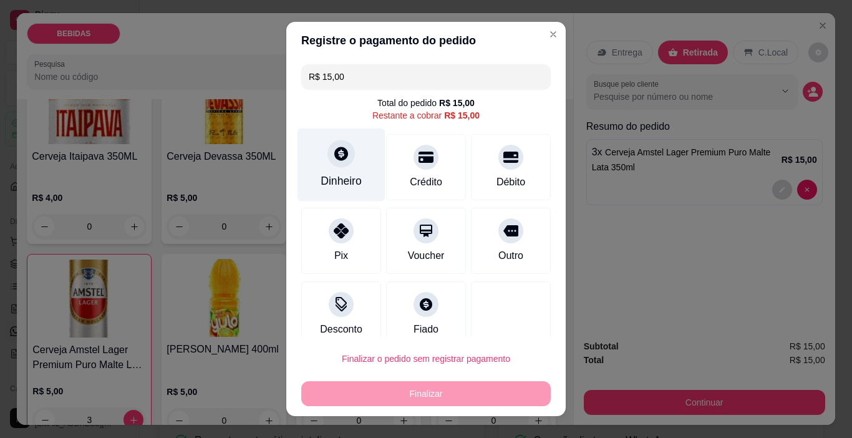
click at [331, 170] on div "Dinheiro" at bounding box center [342, 164] width 88 height 73
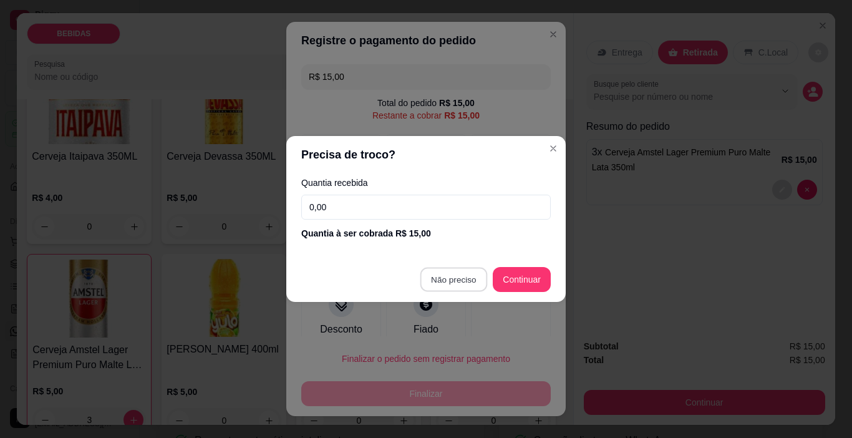
type input "R$ 0,00"
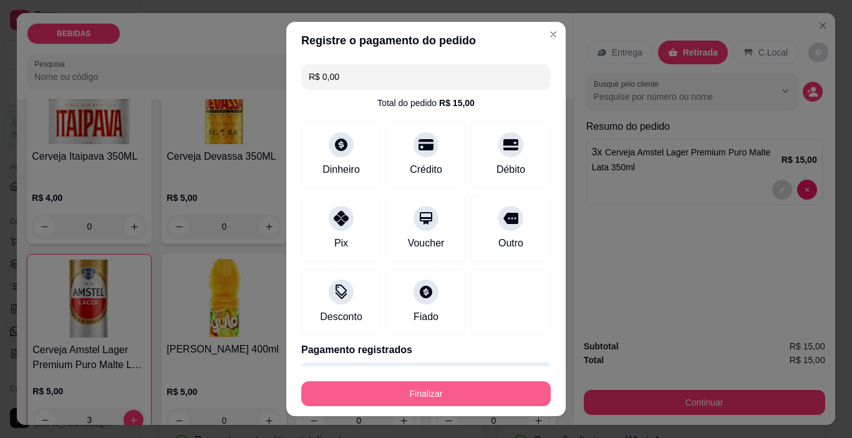
click at [486, 382] on button "Finalizar" at bounding box center [425, 393] width 249 height 25
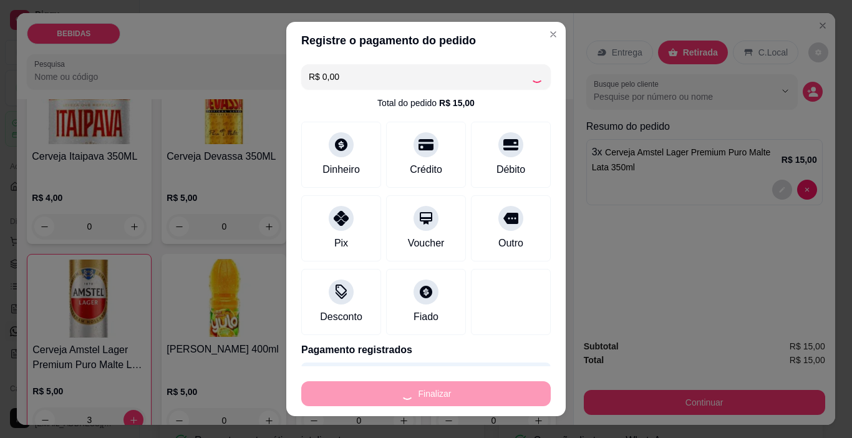
type input "0"
type input "-R$ 15,00"
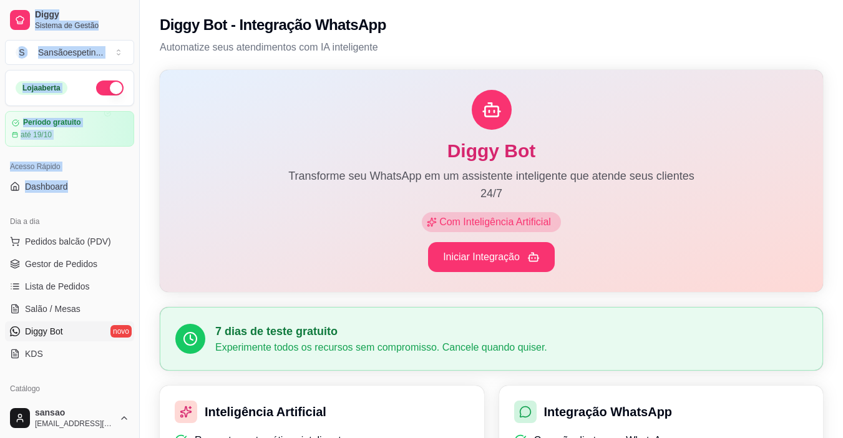
scroll to position [460, 0]
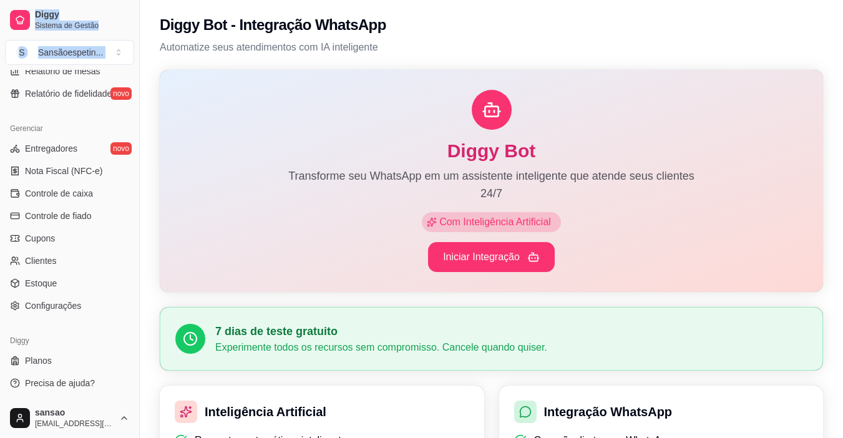
click at [0, 437] on html "Diggy Sistema de Gestão S Sansãoespetin ... Loja aberta Período gratuito até 19…" at bounding box center [421, 219] width 843 height 438
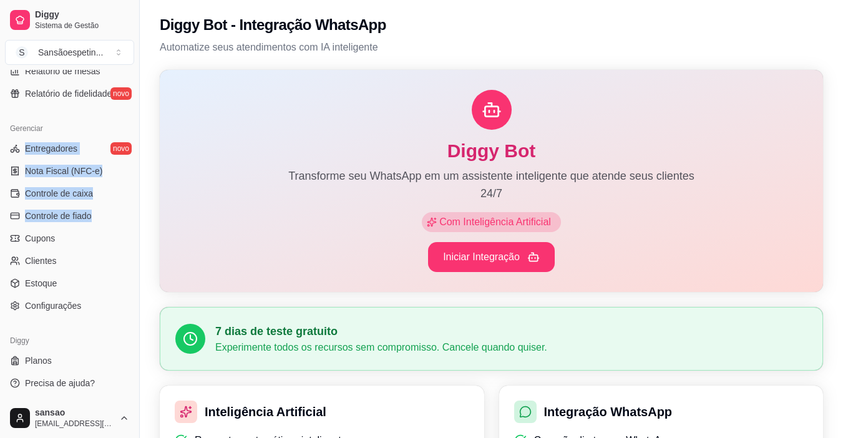
drag, startPoint x: 46, startPoint y: 222, endPoint x: 427, endPoint y: 414, distance: 426.8
click at [185, 147] on div "Diggy Sistema de Gestão S Sansãoespetin ... Loja aberta Período gratuito até 19…" at bounding box center [421, 434] width 843 height 868
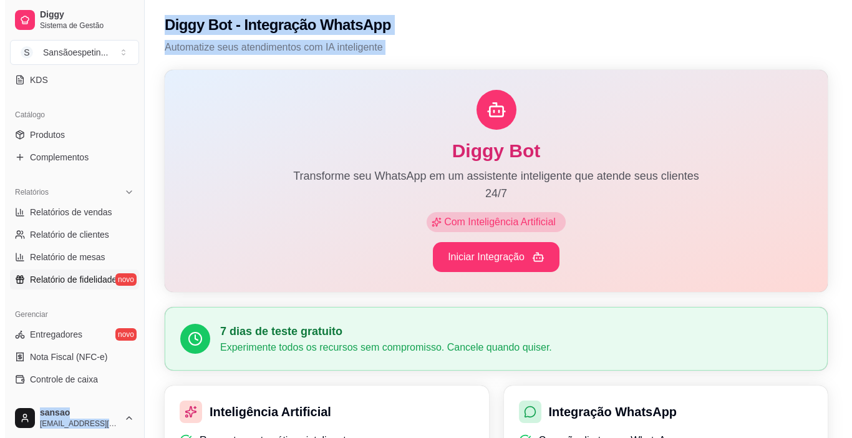
scroll to position [273, 0]
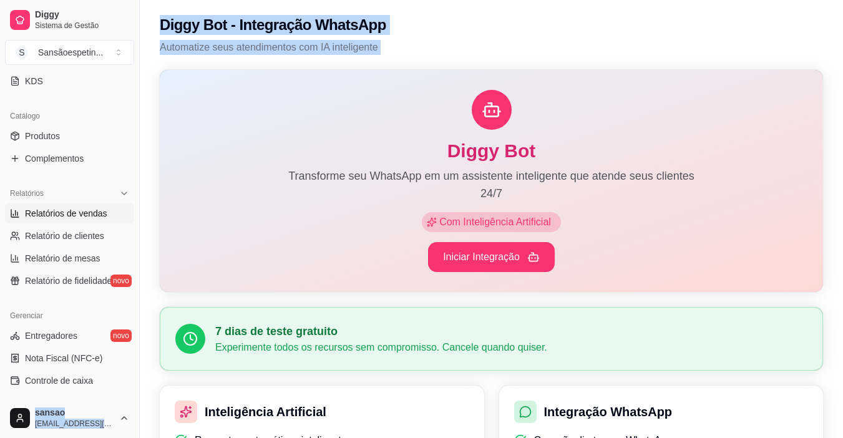
click at [82, 216] on span "Relatórios de vendas" at bounding box center [66, 213] width 82 height 12
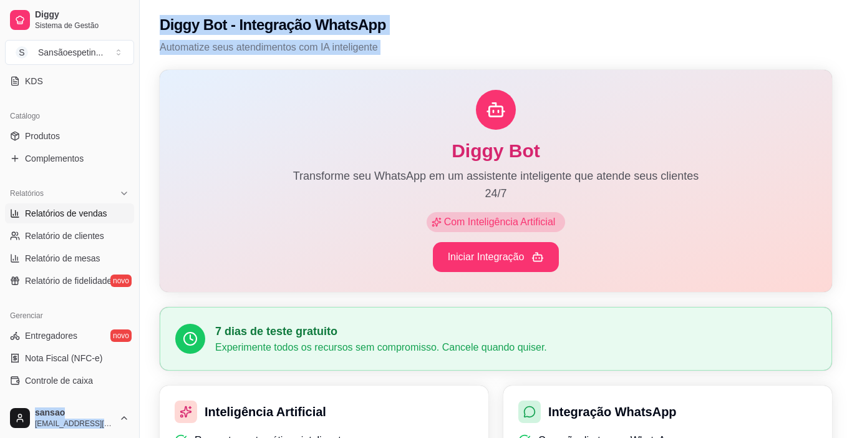
select select "ALL"
select select "0"
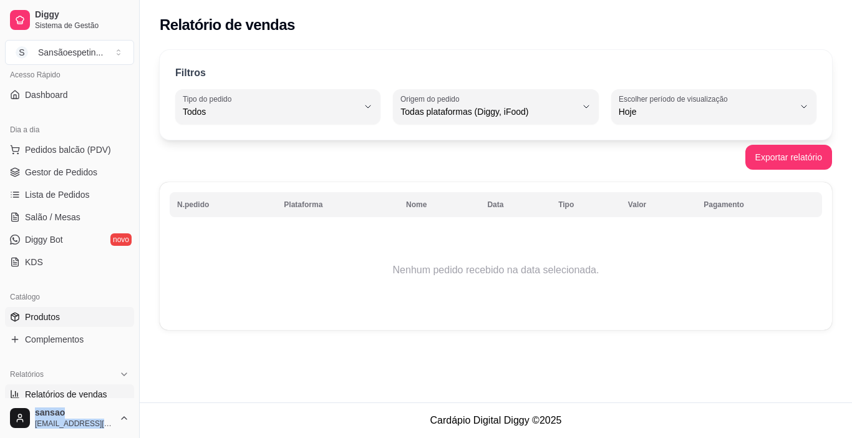
scroll to position [85, 0]
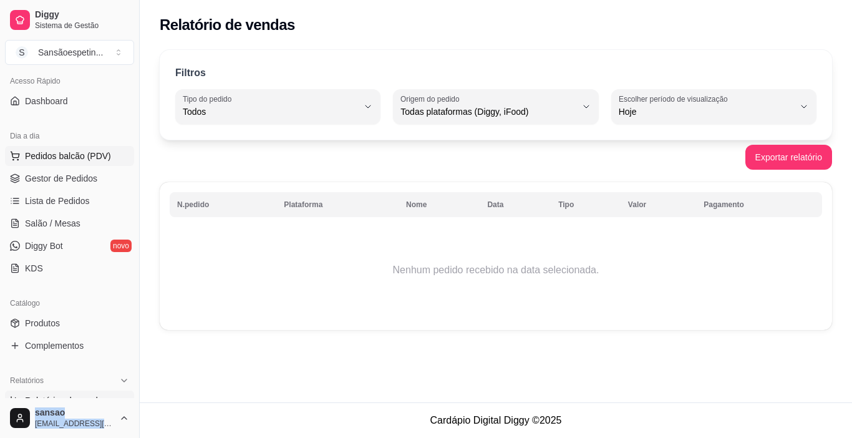
click at [70, 157] on span "Pedidos balcão (PDV)" at bounding box center [68, 156] width 86 height 12
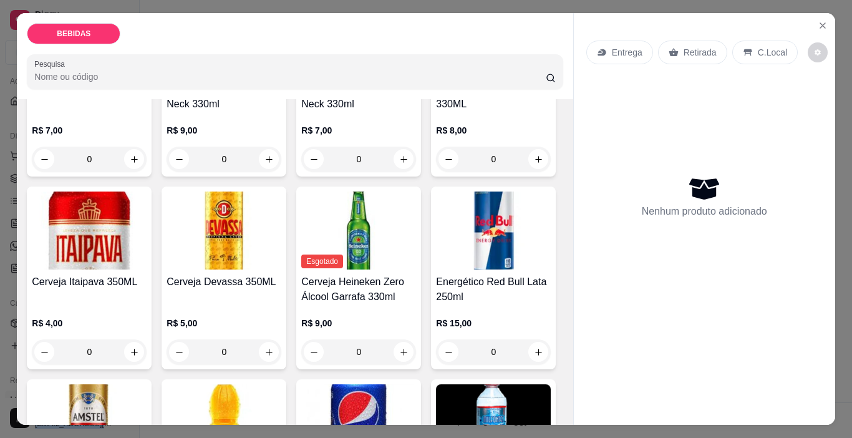
scroll to position [187, 0]
click at [147, 259] on img at bounding box center [89, 230] width 115 height 78
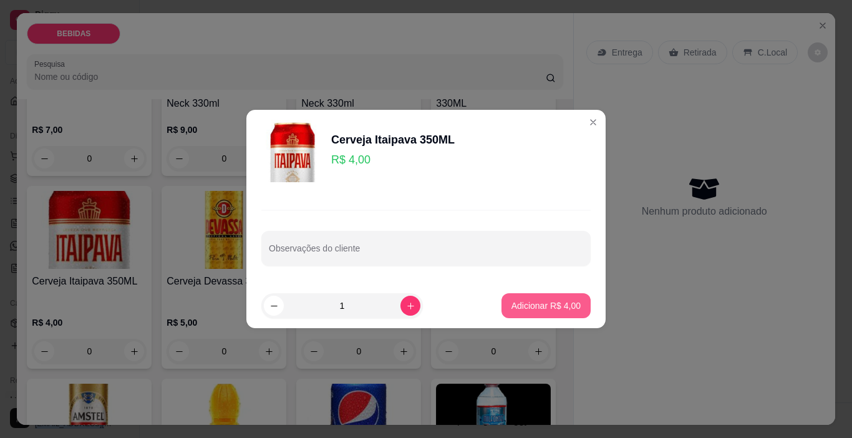
click at [551, 304] on p "Adicionar R$ 4,00" at bounding box center [545, 305] width 69 height 12
type input "1"
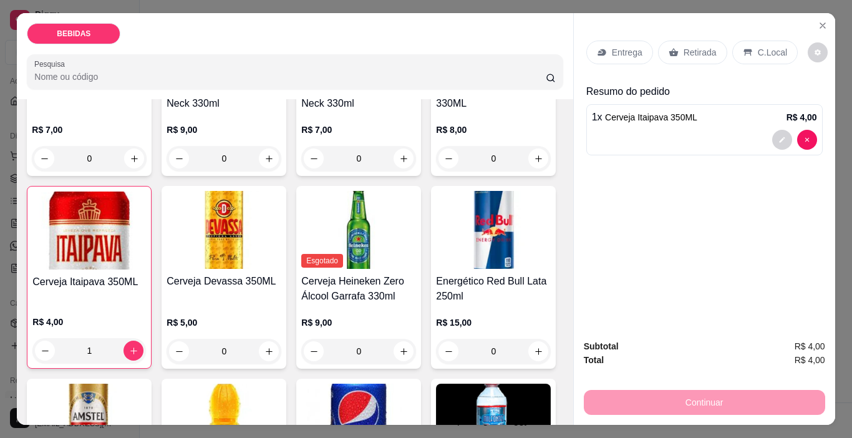
click at [713, 400] on div "Continuar" at bounding box center [704, 401] width 241 height 28
click at [702, 48] on p "Retirada" at bounding box center [700, 52] width 33 height 12
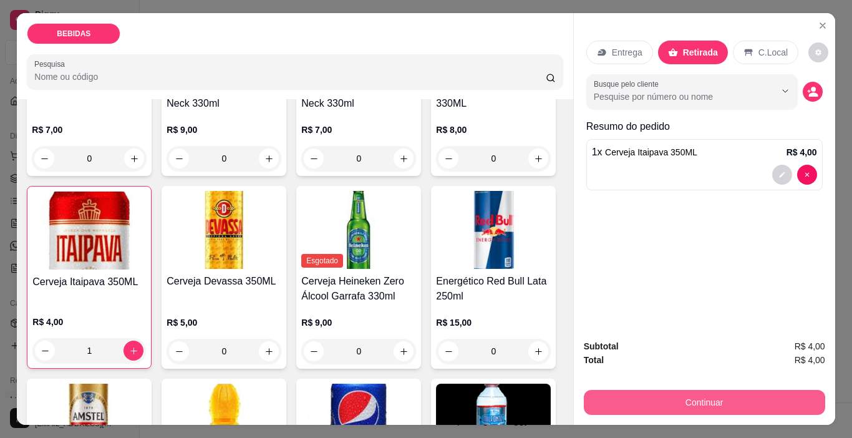
click at [720, 394] on button "Continuar" at bounding box center [704, 402] width 241 height 25
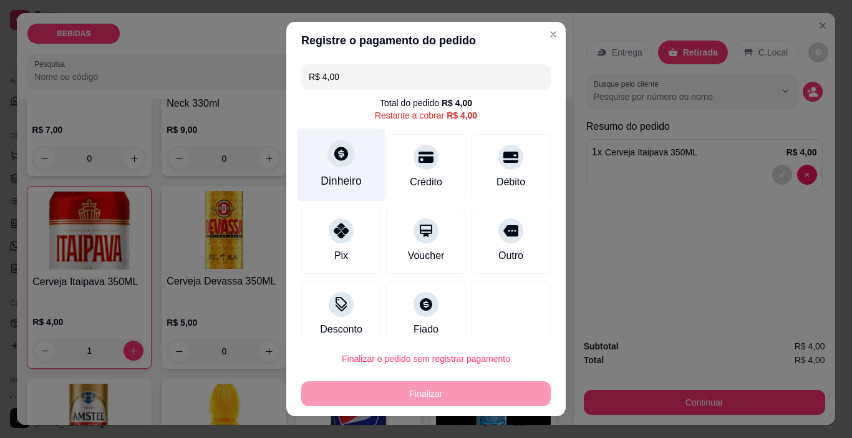
click at [345, 172] on div "Dinheiro" at bounding box center [342, 164] width 88 height 73
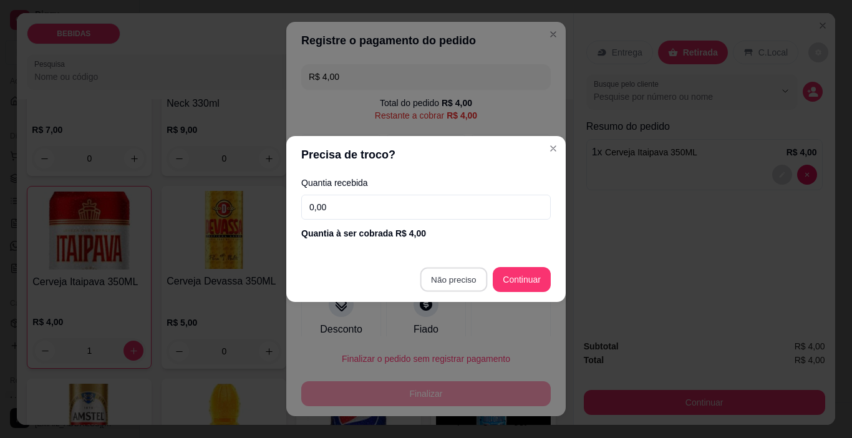
type input "R$ 0,00"
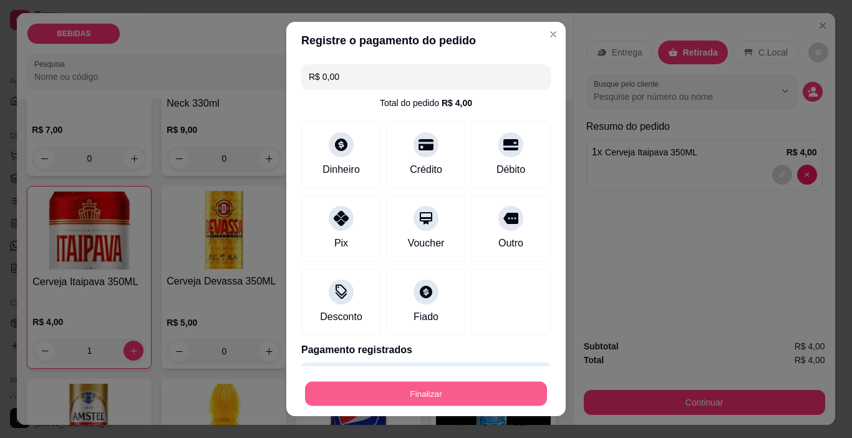
click at [494, 390] on button "Finalizar" at bounding box center [426, 394] width 242 height 24
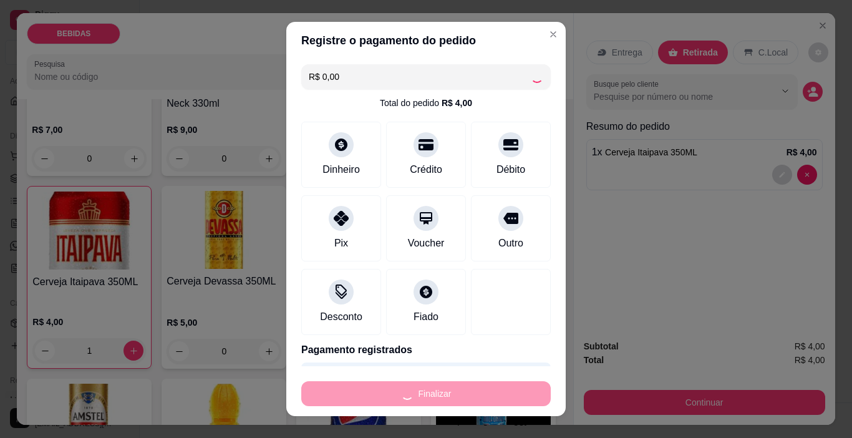
type input "0"
type input "-R$ 4,00"
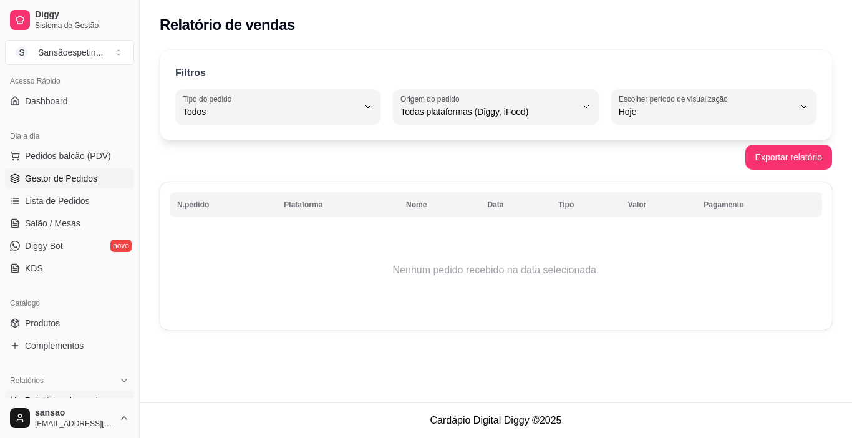
click at [86, 177] on span "Gestor de Pedidos" at bounding box center [61, 178] width 72 height 12
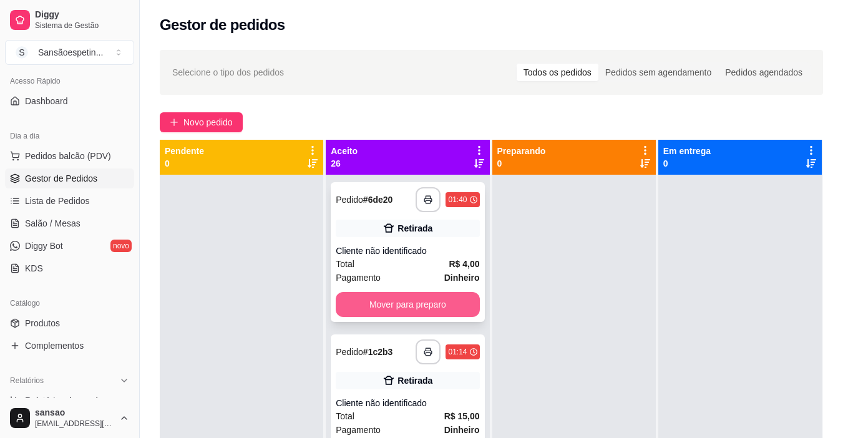
click at [420, 301] on button "Mover para preparo" at bounding box center [407, 304] width 143 height 25
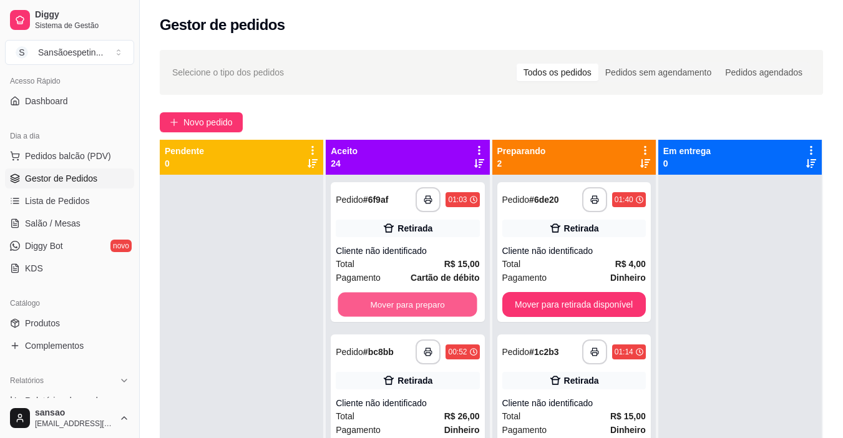
click at [420, 301] on button "Mover para preparo" at bounding box center [407, 305] width 139 height 24
click at [420, 301] on button "Mover para preparo" at bounding box center [407, 304] width 143 height 25
click at [420, 301] on button "Mover para preparo" at bounding box center [407, 305] width 139 height 24
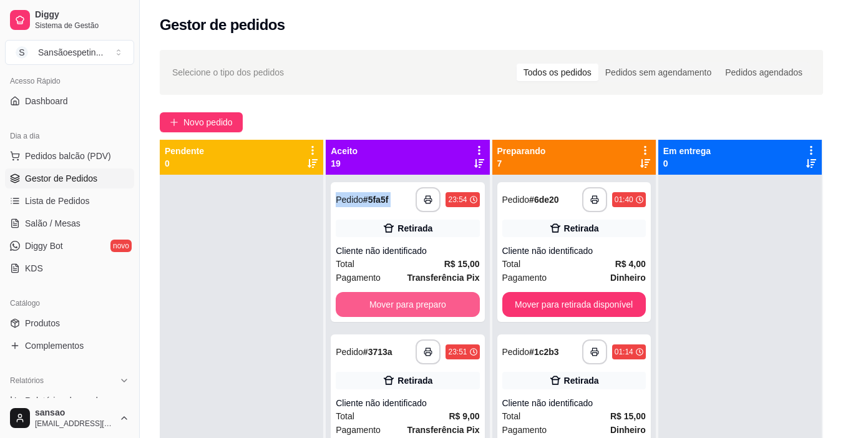
click at [420, 301] on button "Mover para preparo" at bounding box center [407, 304] width 143 height 25
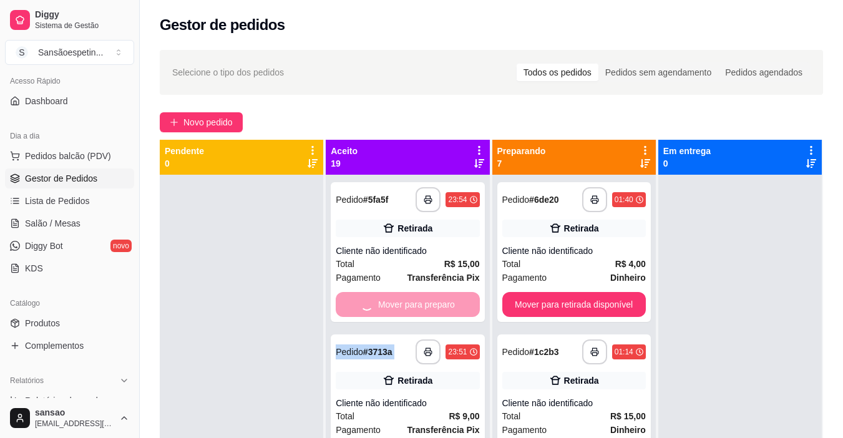
click at [420, 301] on div "Mover para preparo" at bounding box center [407, 304] width 143 height 25
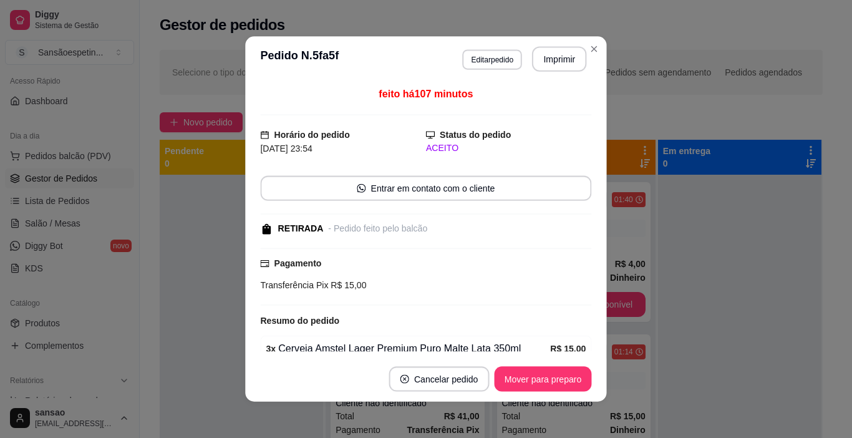
click at [420, 301] on div "Pagamento Transferência Pix R$ 15,00" at bounding box center [425, 277] width 331 height 58
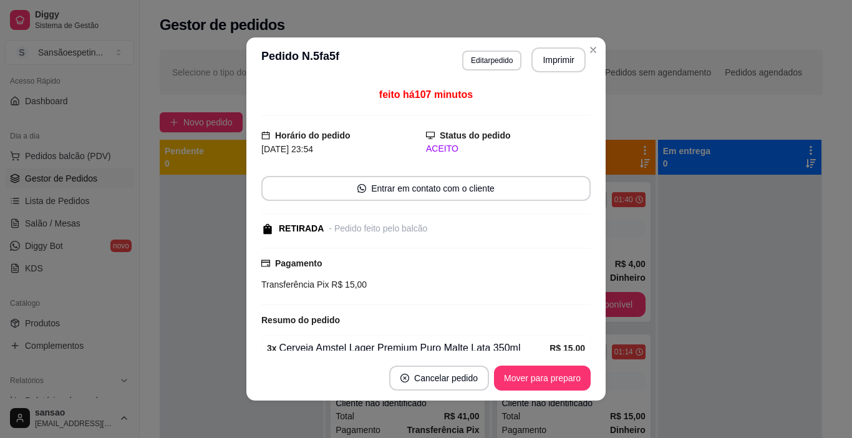
click at [420, 301] on div "Pagamento Transferência Pix R$ 15,00" at bounding box center [425, 276] width 329 height 57
click at [567, 375] on button "Mover para preparo" at bounding box center [542, 378] width 94 height 24
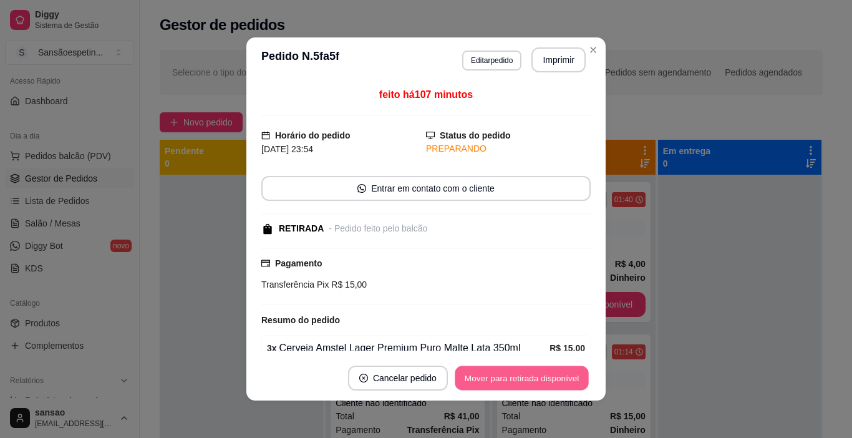
click at [567, 375] on button "Mover para retirada disponível" at bounding box center [521, 378] width 133 height 24
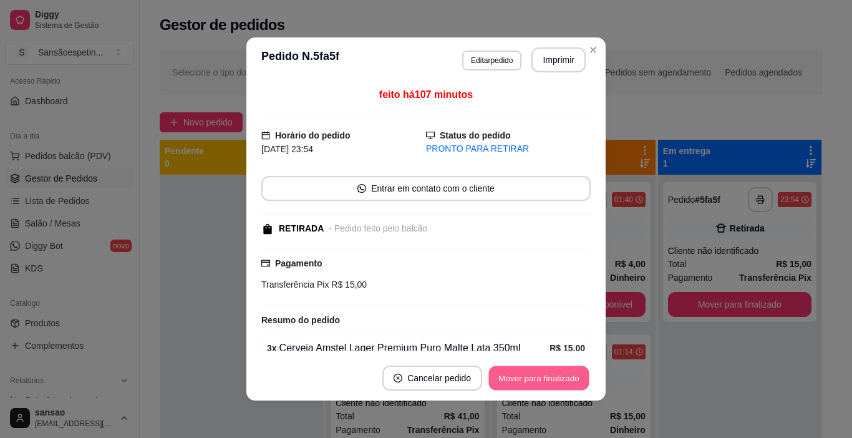
click at [567, 375] on button "Mover para finalizado" at bounding box center [539, 378] width 100 height 24
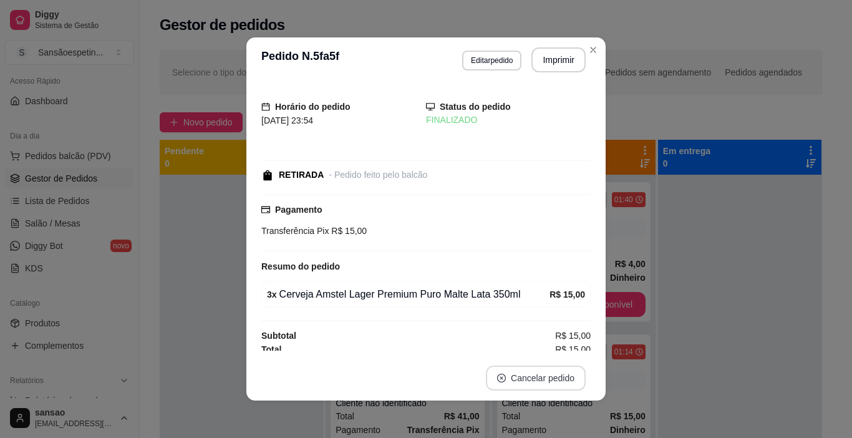
click at [567, 375] on button "Cancelar pedido" at bounding box center [536, 377] width 100 height 25
click at [588, 51] on icon "Close" at bounding box center [593, 50] width 10 height 10
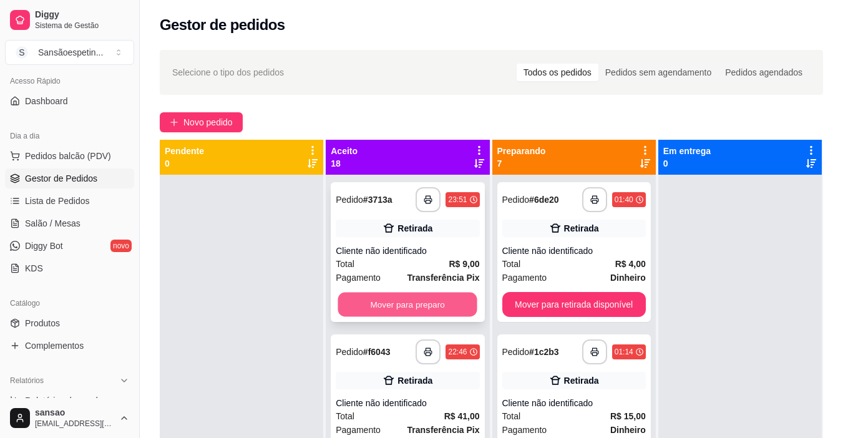
click at [431, 293] on button "Mover para preparo" at bounding box center [407, 305] width 139 height 24
click at [433, 295] on button "Mover para preparo" at bounding box center [407, 304] width 143 height 25
click at [433, 295] on button "Mover para preparo" at bounding box center [407, 305] width 139 height 24
click at [433, 295] on button "Mover para preparo" at bounding box center [407, 304] width 143 height 25
click at [433, 295] on button "Mover para preparo" at bounding box center [407, 305] width 139 height 24
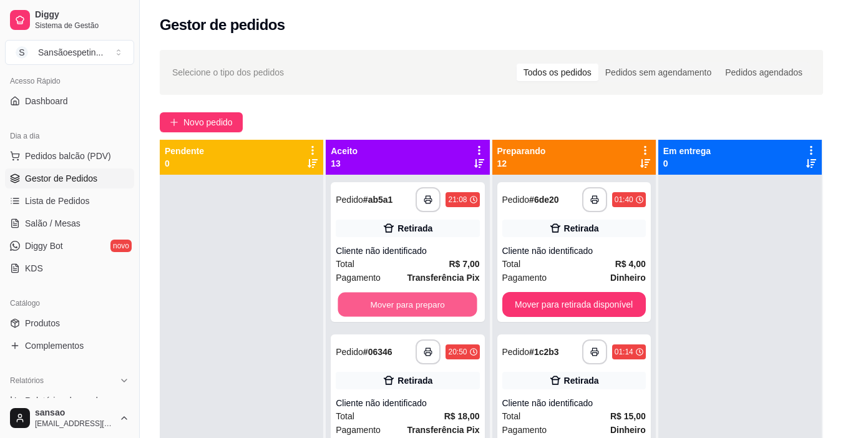
click at [433, 295] on button "Mover para preparo" at bounding box center [407, 305] width 139 height 24
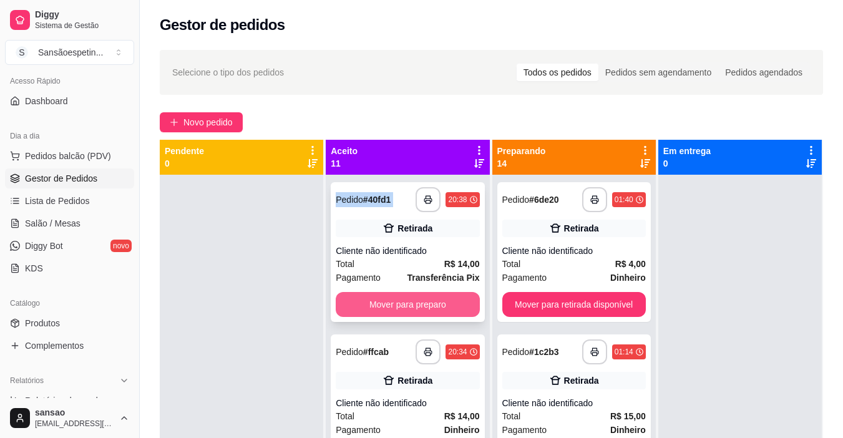
click at [433, 296] on button "Mover para preparo" at bounding box center [407, 304] width 143 height 25
click at [433, 296] on div "Mover para preparo" at bounding box center [407, 304] width 143 height 25
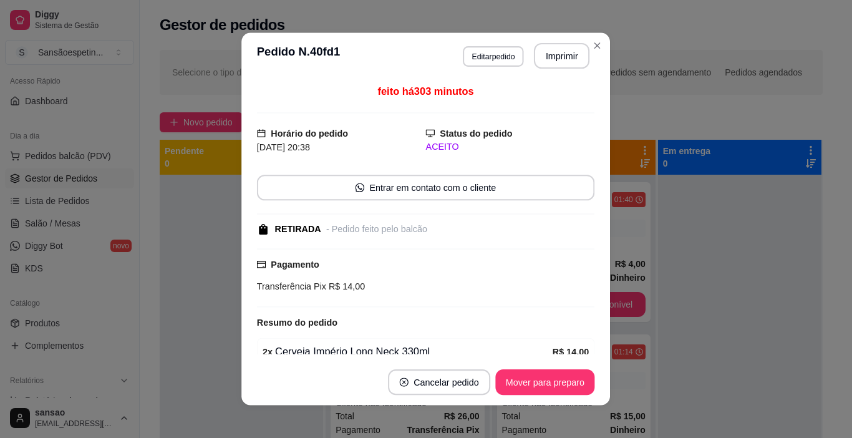
click at [433, 296] on div "Pagamento Transferência Pix R$ 14,00" at bounding box center [426, 277] width 338 height 59
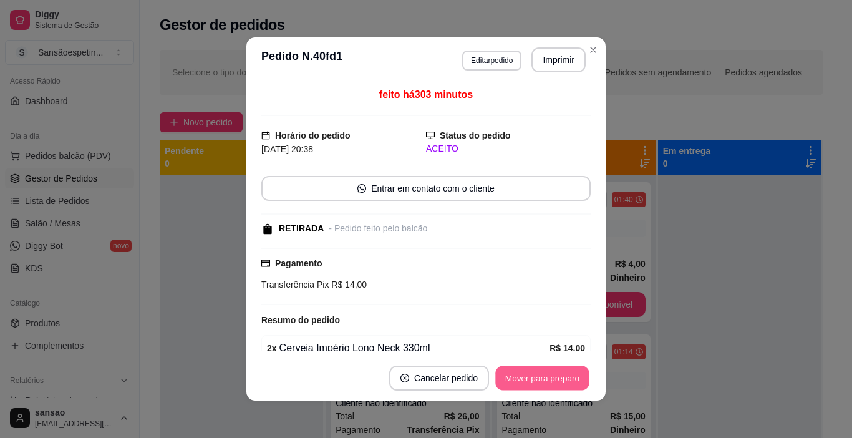
click at [510, 370] on button "Mover para preparo" at bounding box center [542, 378] width 94 height 24
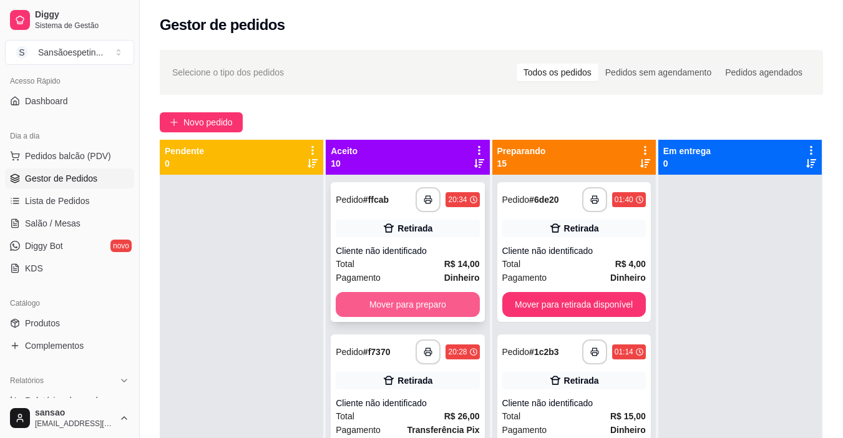
click at [434, 308] on button "Mover para preparo" at bounding box center [407, 304] width 143 height 25
click at [434, 308] on button "Mover para preparo" at bounding box center [407, 305] width 139 height 24
click at [434, 308] on button "Mover para preparo" at bounding box center [407, 304] width 143 height 25
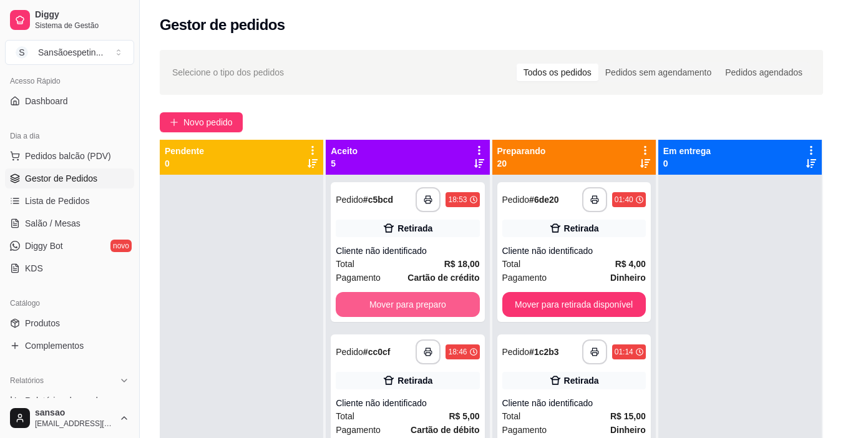
click at [434, 308] on button "Mover para preparo" at bounding box center [407, 304] width 143 height 25
click at [434, 308] on button "Mover para preparo" at bounding box center [407, 305] width 139 height 24
click at [434, 308] on button "Mover para preparo" at bounding box center [407, 304] width 143 height 25
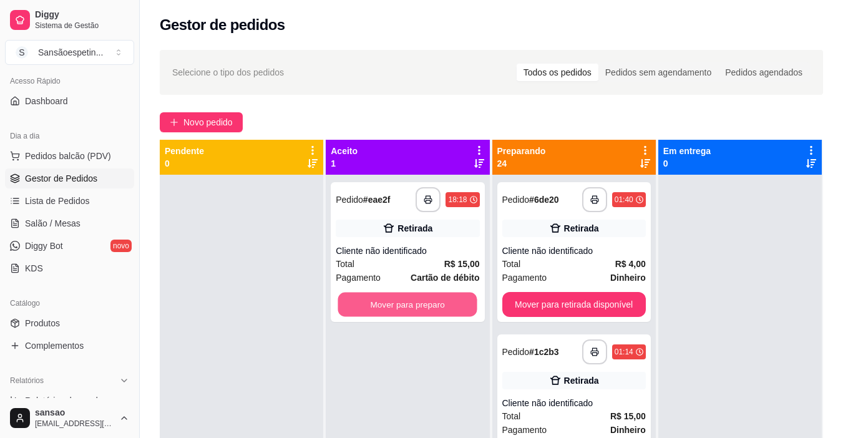
click at [434, 308] on button "Mover para preparo" at bounding box center [407, 305] width 139 height 24
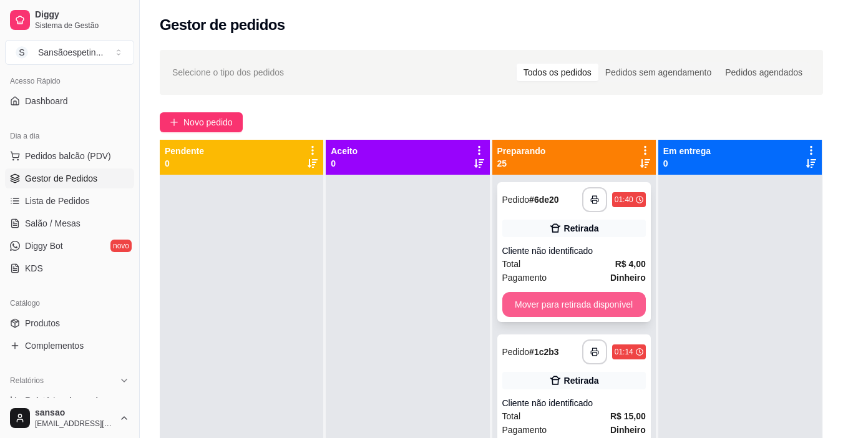
click at [597, 305] on button "Mover para retirada disponível" at bounding box center [573, 304] width 143 height 25
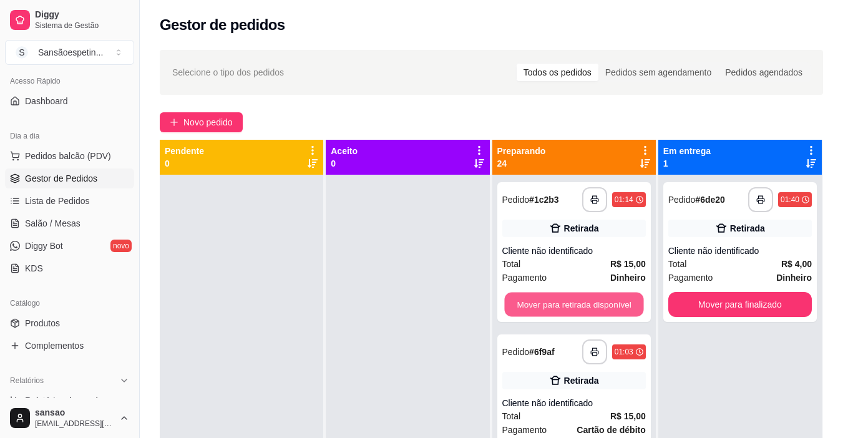
click at [597, 305] on button "Mover para retirada disponível" at bounding box center [573, 305] width 139 height 24
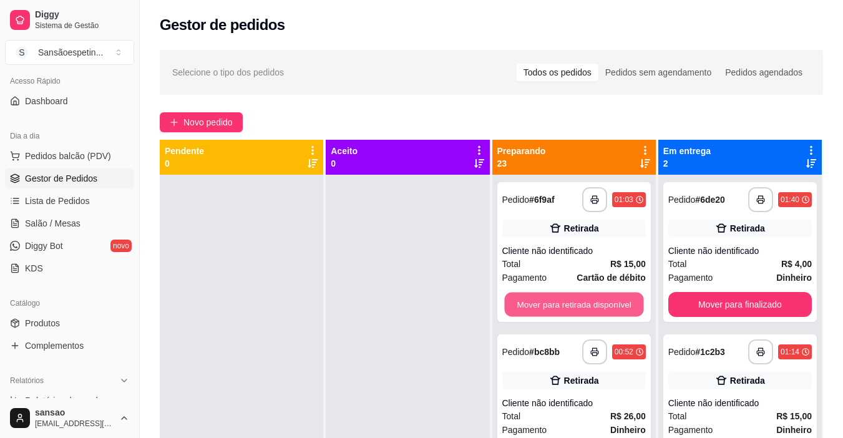
click at [597, 305] on button "Mover para retirada disponível" at bounding box center [573, 305] width 139 height 24
click at [597, 305] on button "Mover para retirada disponível" at bounding box center [573, 304] width 143 height 25
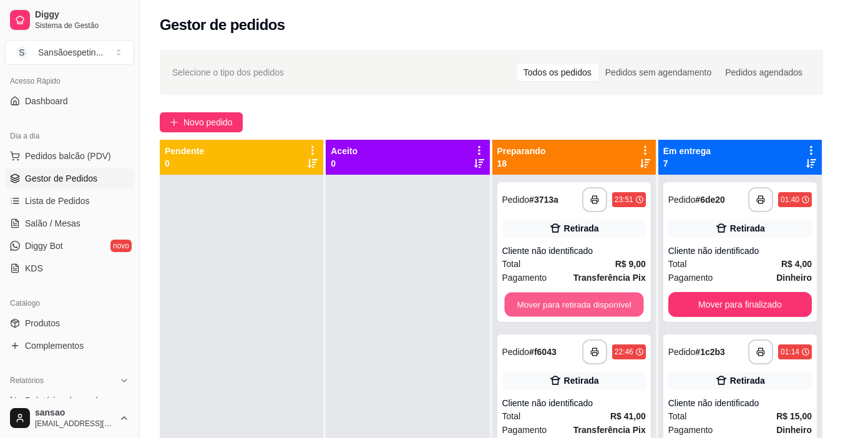
click at [597, 305] on button "Mover para retirada disponível" at bounding box center [573, 305] width 139 height 24
click at [597, 305] on button "Mover para retirada disponível" at bounding box center [573, 304] width 143 height 25
click at [597, 305] on button "Mover para retirada disponível" at bounding box center [573, 305] width 139 height 24
click at [597, 305] on button "Mover para retirada disponível" at bounding box center [573, 304] width 143 height 25
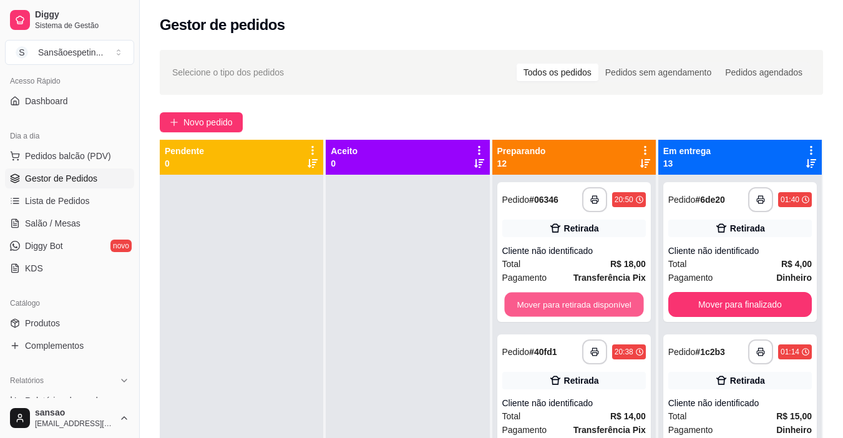
click at [597, 305] on button "Mover para retirada disponível" at bounding box center [573, 305] width 139 height 24
click at [597, 305] on button "Mover para retirada disponível" at bounding box center [573, 304] width 143 height 25
click at [597, 305] on button "Mover para retirada disponível" at bounding box center [573, 305] width 139 height 24
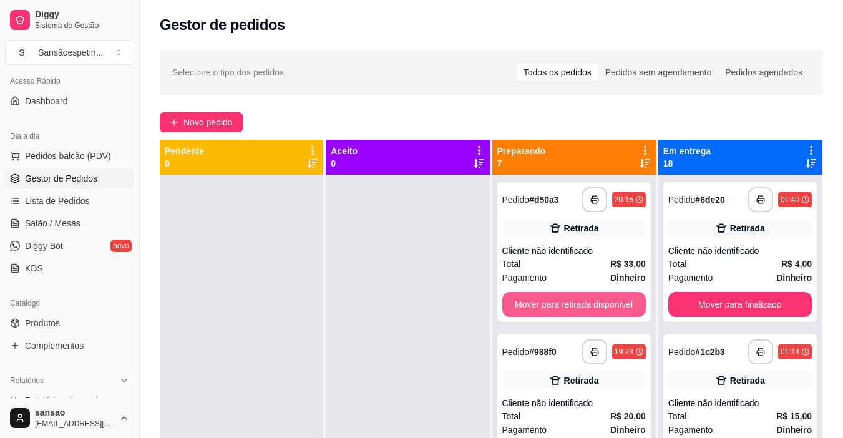
click at [597, 305] on button "Mover para retirada disponível" at bounding box center [573, 304] width 143 height 25
click at [597, 305] on button "Mover para retirada disponível" at bounding box center [573, 305] width 139 height 24
click at [597, 305] on button "Mover para retirada disponível" at bounding box center [573, 304] width 143 height 25
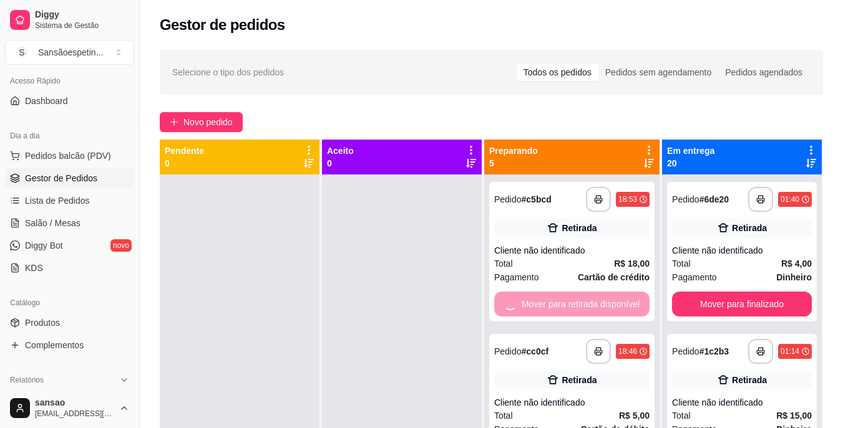
click at [597, 305] on div "Mover para retirada disponível" at bounding box center [571, 304] width 155 height 25
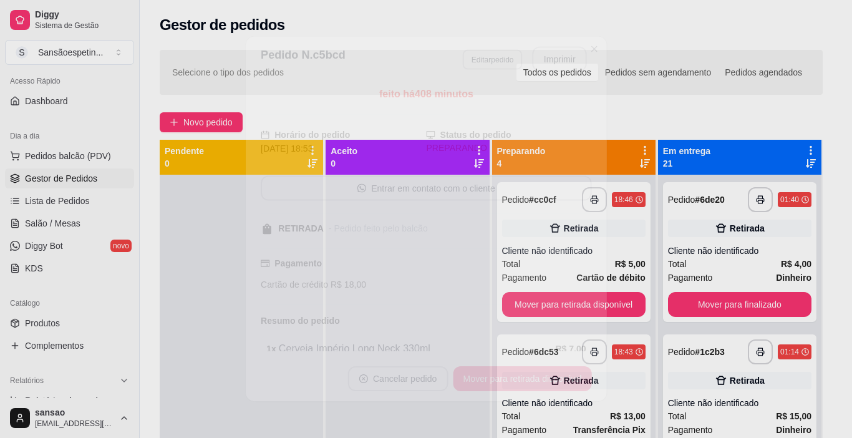
click at [597, 305] on div "feito há 408 minutos Horário do pedido [DATE] 18:53 Status do pedido PREPARANDO…" at bounding box center [426, 219] width 361 height 274
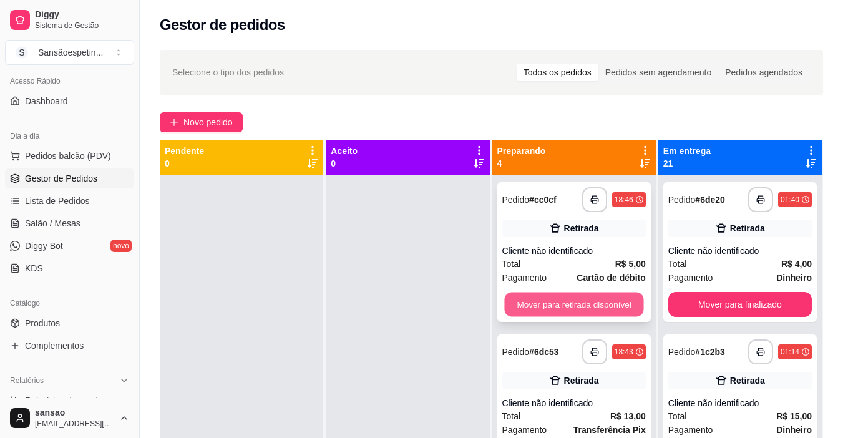
click at [593, 307] on button "Mover para retirada disponível" at bounding box center [573, 305] width 139 height 24
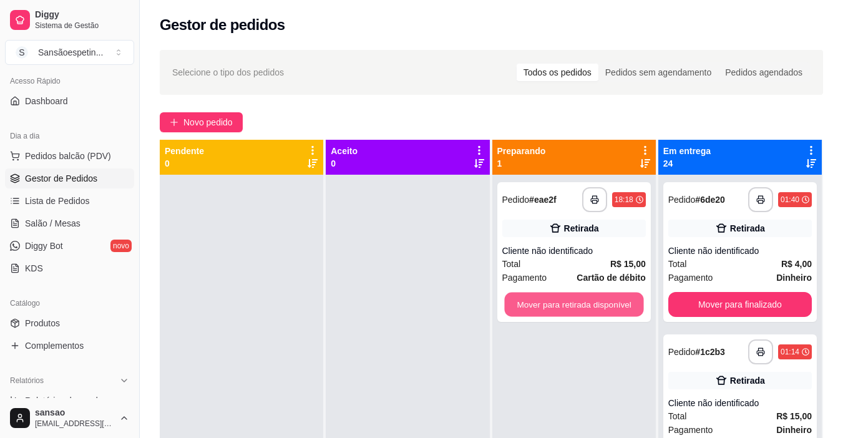
click at [593, 307] on button "Mover para retirada disponível" at bounding box center [573, 305] width 139 height 24
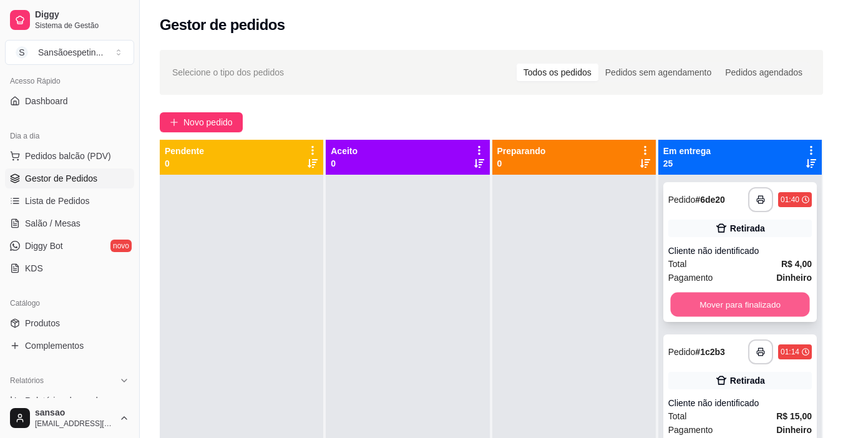
click at [717, 302] on button "Mover para finalizado" at bounding box center [739, 305] width 139 height 24
click at [717, 302] on button "Mover para finalizado" at bounding box center [739, 304] width 143 height 25
click at [717, 302] on button "Mover para finalizado" at bounding box center [739, 305] width 139 height 24
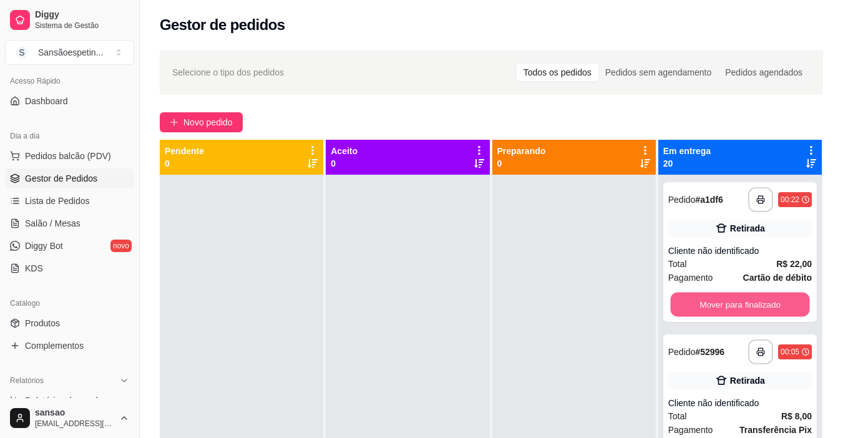
click at [717, 302] on button "Mover para finalizado" at bounding box center [739, 305] width 139 height 24
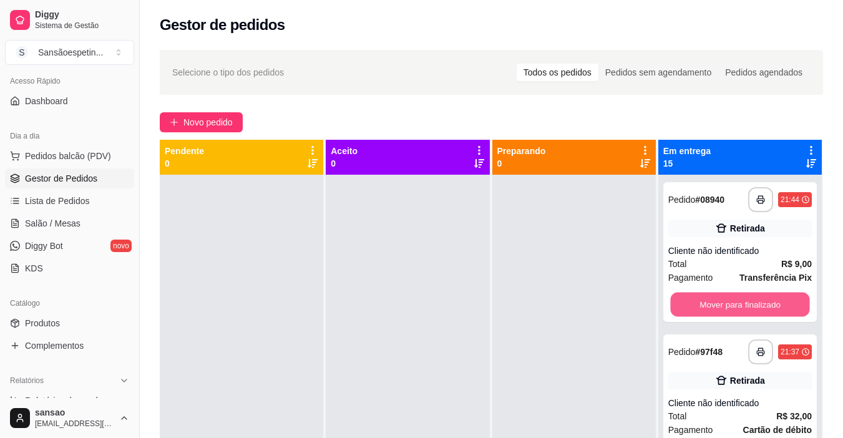
click at [717, 302] on button "Mover para finalizado" at bounding box center [739, 305] width 139 height 24
click at [717, 302] on button "Mover para finalizado" at bounding box center [739, 304] width 143 height 25
click at [717, 302] on button "Mover para finalizado" at bounding box center [739, 305] width 139 height 24
click at [717, 302] on button "Mover para finalizado" at bounding box center [739, 304] width 143 height 25
click at [717, 302] on button "Mover para finalizado" at bounding box center [739, 305] width 139 height 24
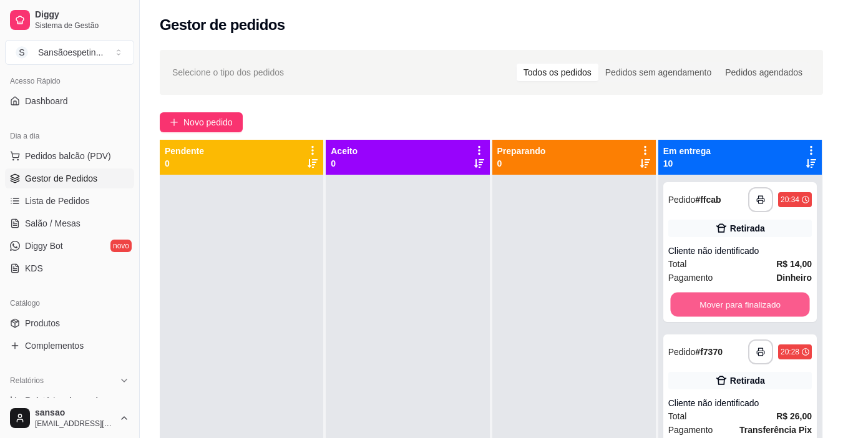
click at [717, 302] on button "Mover para finalizado" at bounding box center [739, 305] width 139 height 24
click at [717, 302] on button "Mover para finalizado" at bounding box center [739, 304] width 143 height 25
click at [717, 302] on button "Mover para finalizado" at bounding box center [739, 305] width 139 height 24
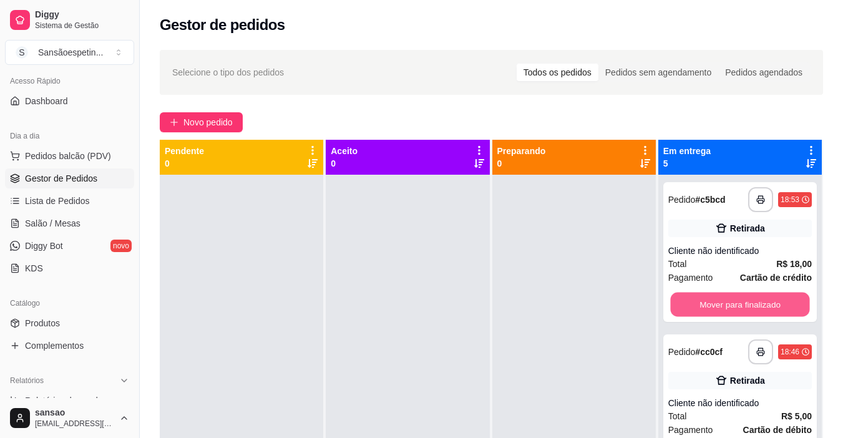
click at [717, 302] on button "Mover para finalizado" at bounding box center [739, 305] width 139 height 24
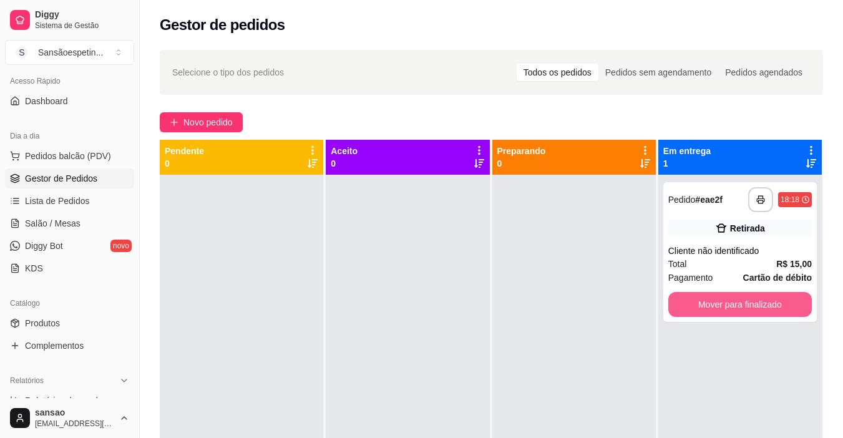
click at [717, 302] on button "Mover para finalizado" at bounding box center [739, 304] width 143 height 25
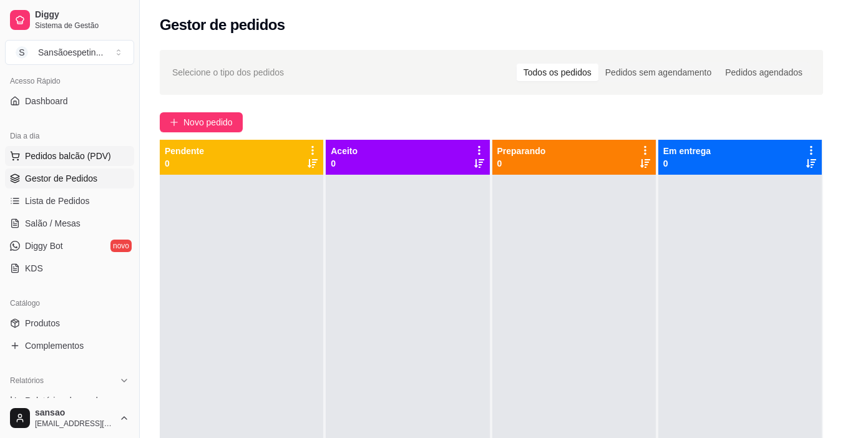
click at [77, 158] on span "Pedidos balcão (PDV)" at bounding box center [68, 156] width 86 height 12
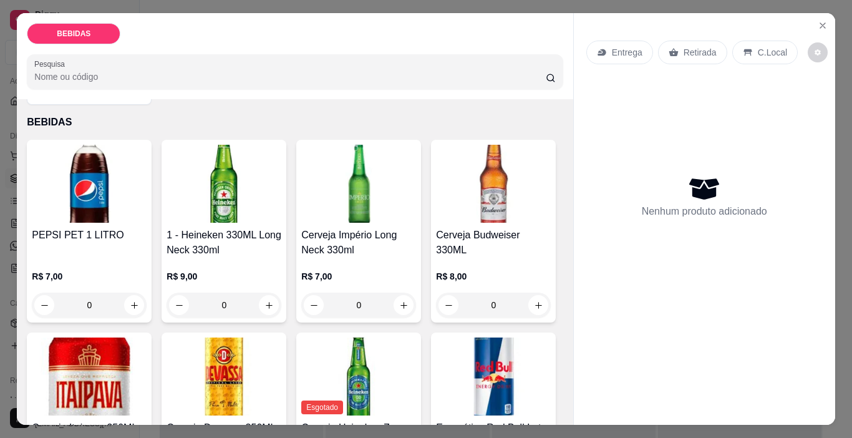
scroll to position [62, 0]
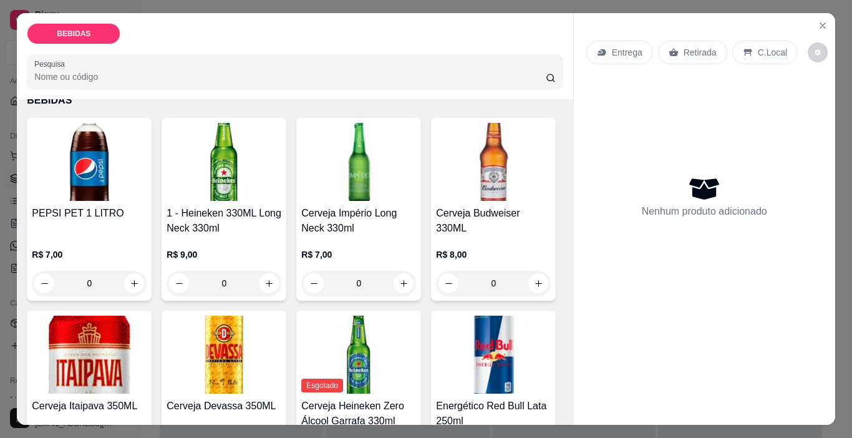
click at [230, 141] on img at bounding box center [224, 162] width 115 height 78
click at [269, 278] on button "increase-product-quantity" at bounding box center [269, 283] width 20 height 20
type input "1"
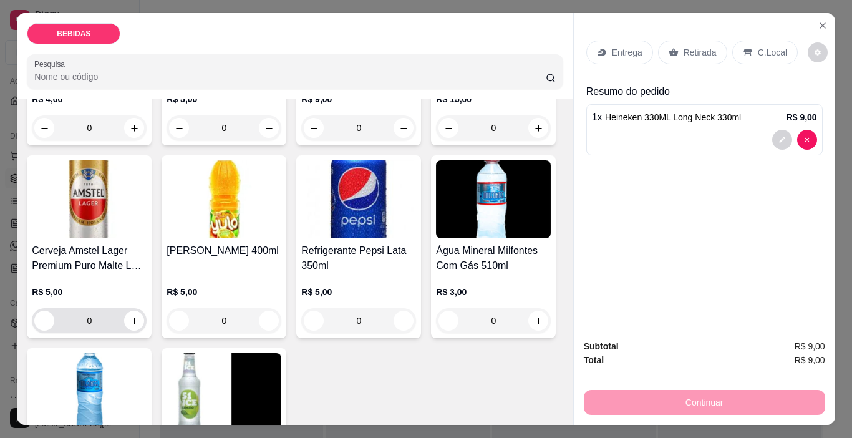
scroll to position [437, 0]
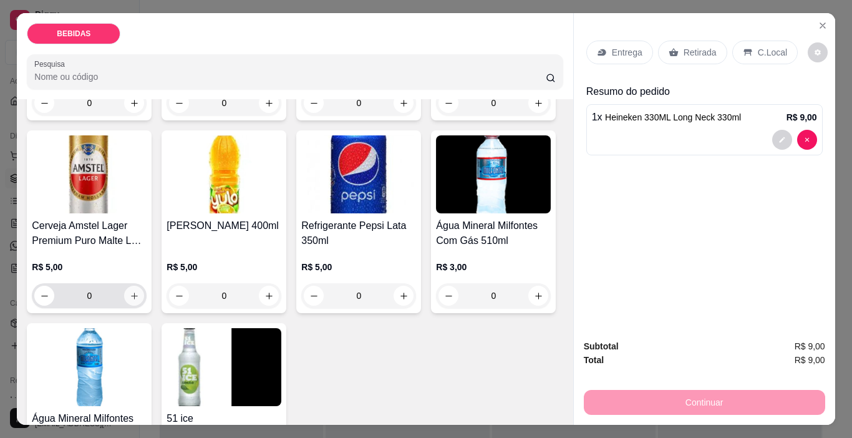
click at [139, 291] on icon "increase-product-quantity" at bounding box center [134, 295] width 9 height 9
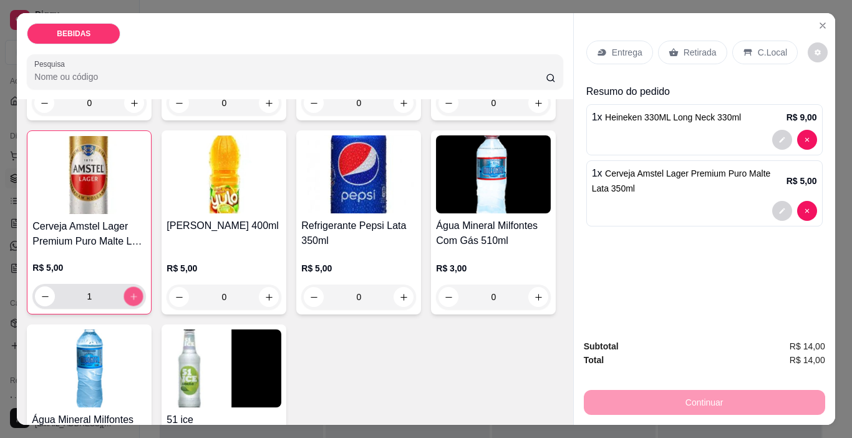
click at [138, 292] on icon "increase-product-quantity" at bounding box center [133, 296] width 9 height 9
type input "2"
click at [702, 46] on p "Retirada" at bounding box center [700, 52] width 33 height 12
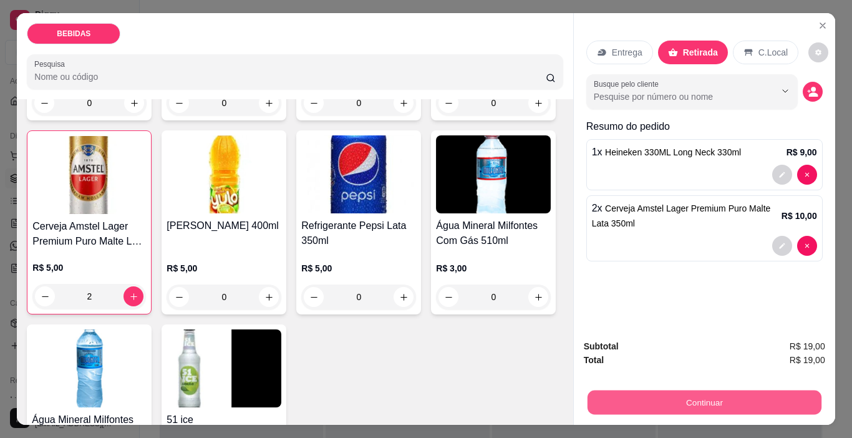
click at [707, 398] on button "Continuar" at bounding box center [704, 402] width 234 height 24
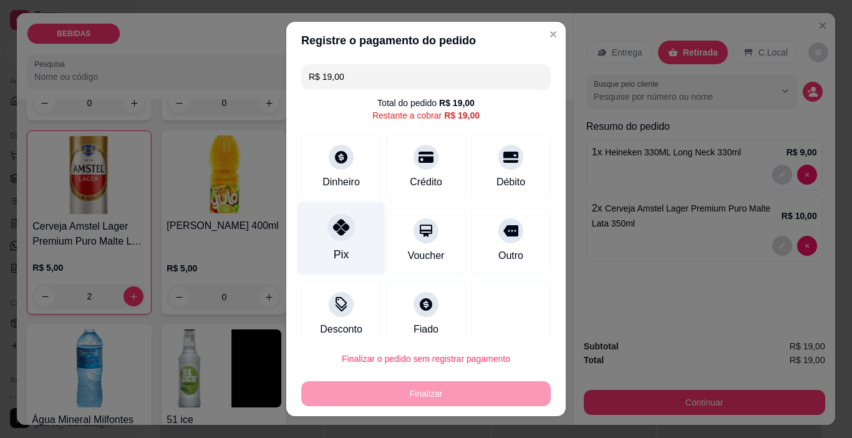
click at [346, 225] on div at bounding box center [340, 227] width 27 height 27
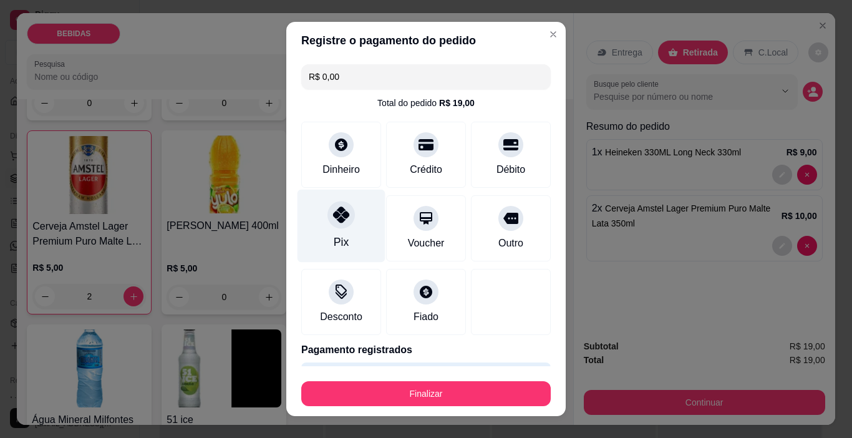
type input "R$ 0,00"
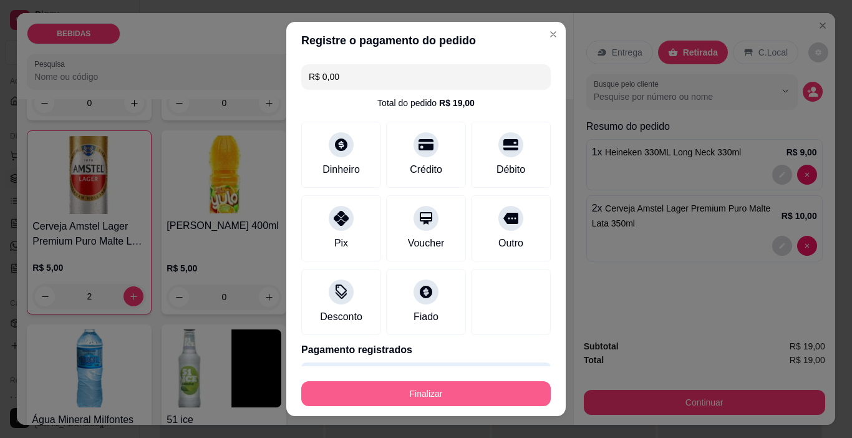
click at [420, 393] on button "Finalizar" at bounding box center [425, 393] width 249 height 25
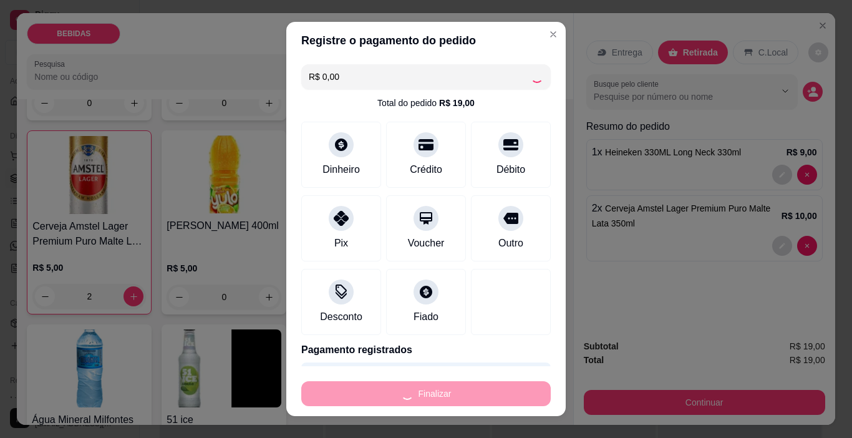
type input "0"
type input "-R$ 19,00"
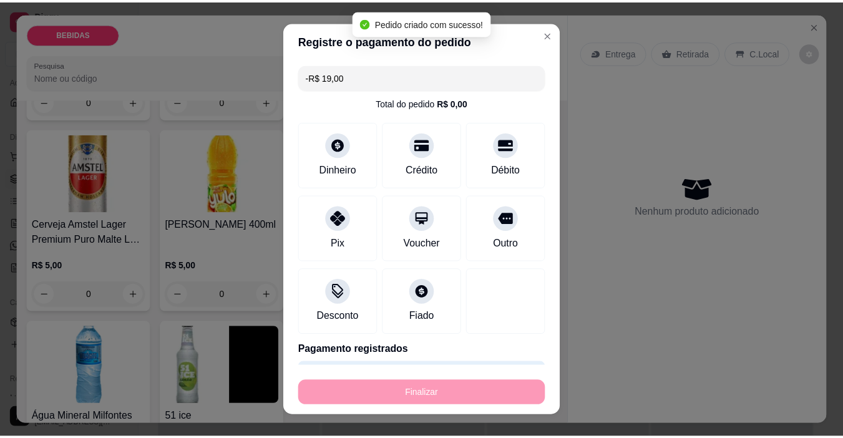
scroll to position [435, 0]
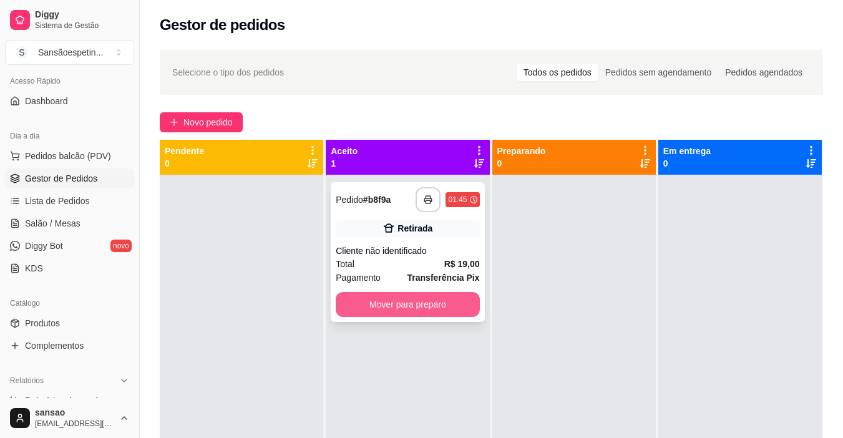
click at [442, 296] on button "Mover para preparo" at bounding box center [407, 304] width 143 height 25
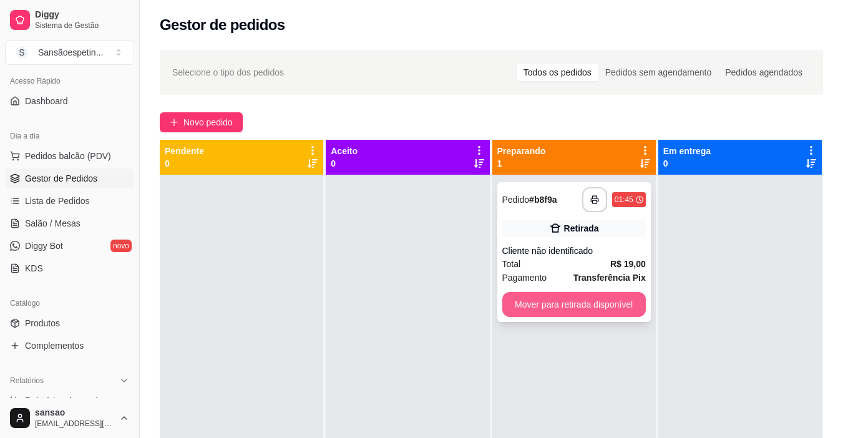
click at [561, 306] on button "Mover para retirada disponível" at bounding box center [573, 304] width 143 height 25
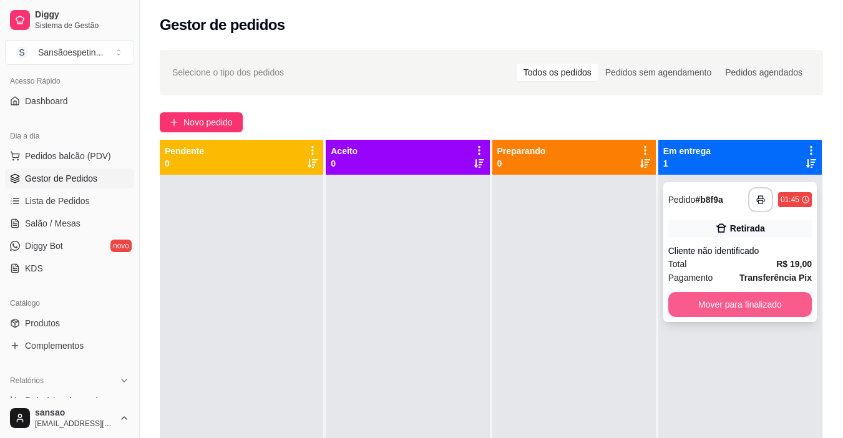
click at [738, 305] on button "Mover para finalizado" at bounding box center [739, 304] width 143 height 25
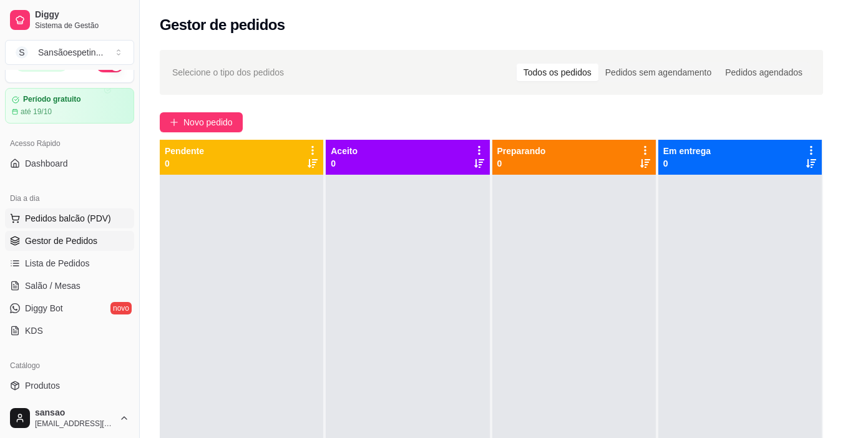
scroll to position [148, 0]
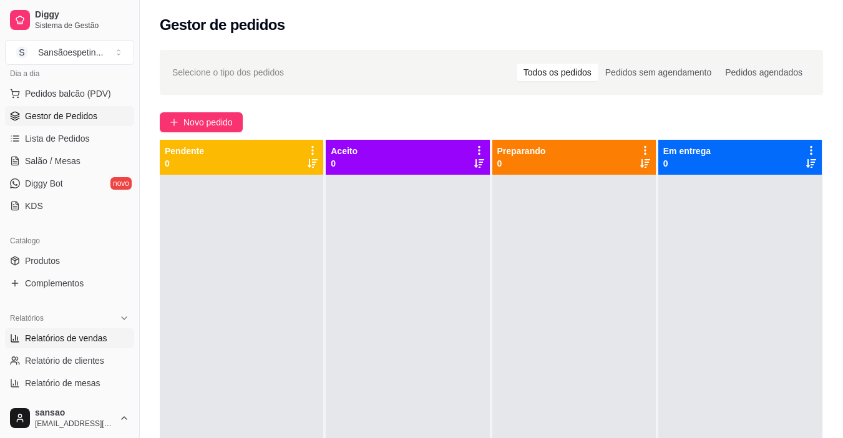
click at [95, 335] on span "Relatórios de vendas" at bounding box center [66, 338] width 82 height 12
select select "ALL"
select select "0"
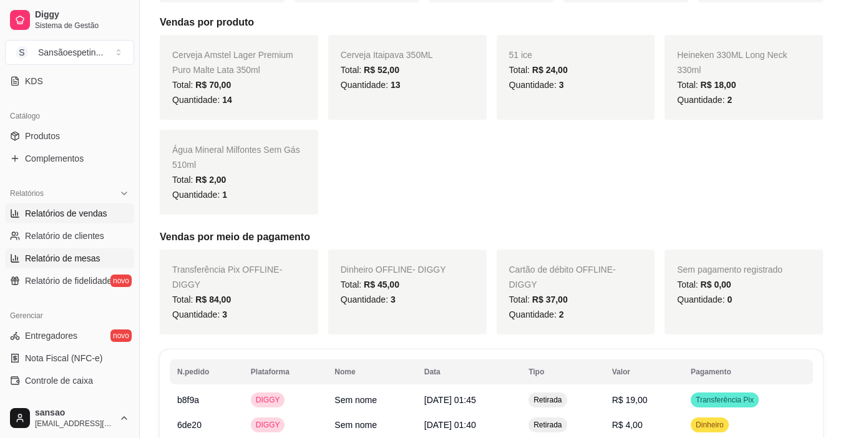
scroll to position [335, 0]
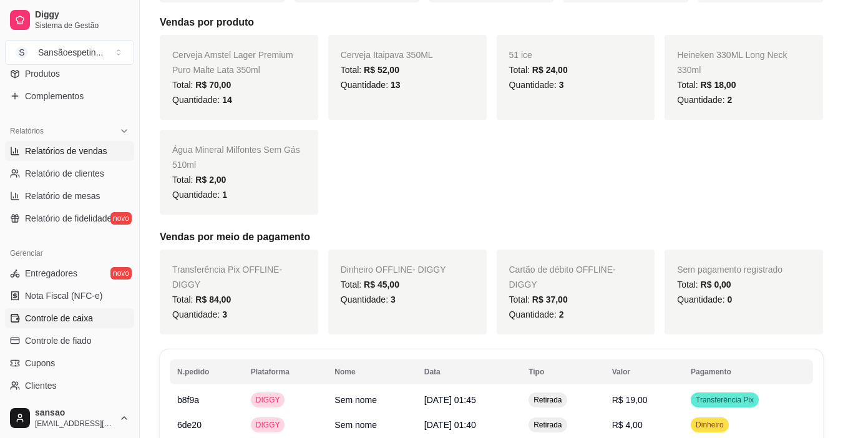
click at [88, 322] on span "Controle de caixa" at bounding box center [59, 318] width 68 height 12
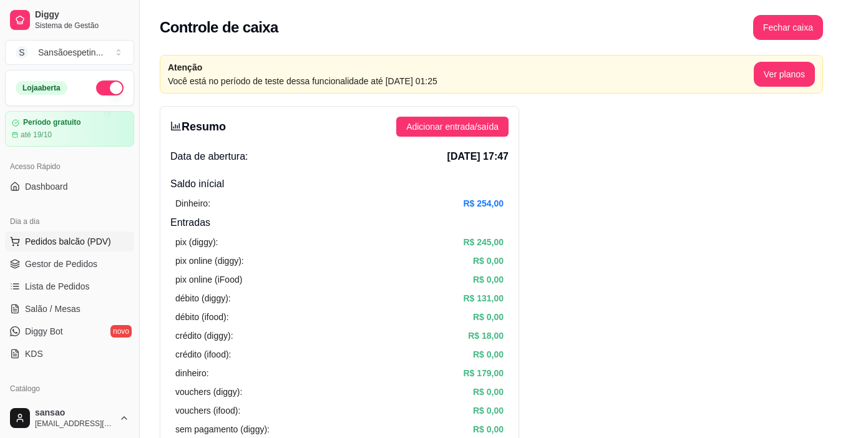
click at [77, 235] on button "Pedidos balcão (PDV)" at bounding box center [69, 241] width 129 height 20
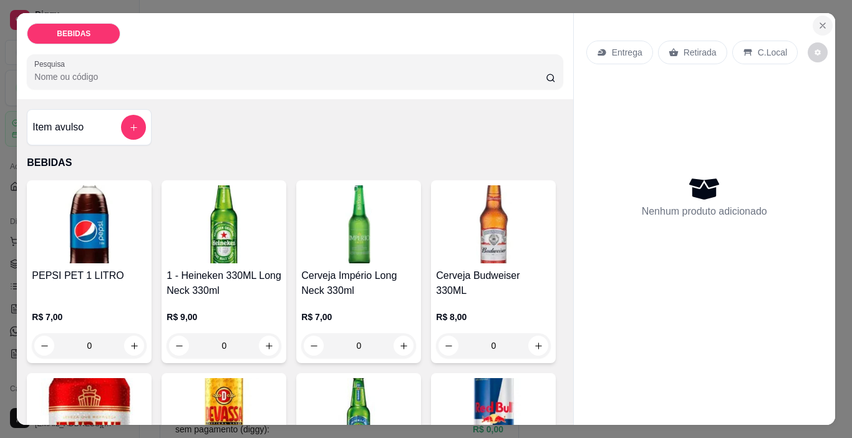
click at [818, 21] on icon "Close" at bounding box center [823, 26] width 10 height 10
